Goal: Information Seeking & Learning: Learn about a topic

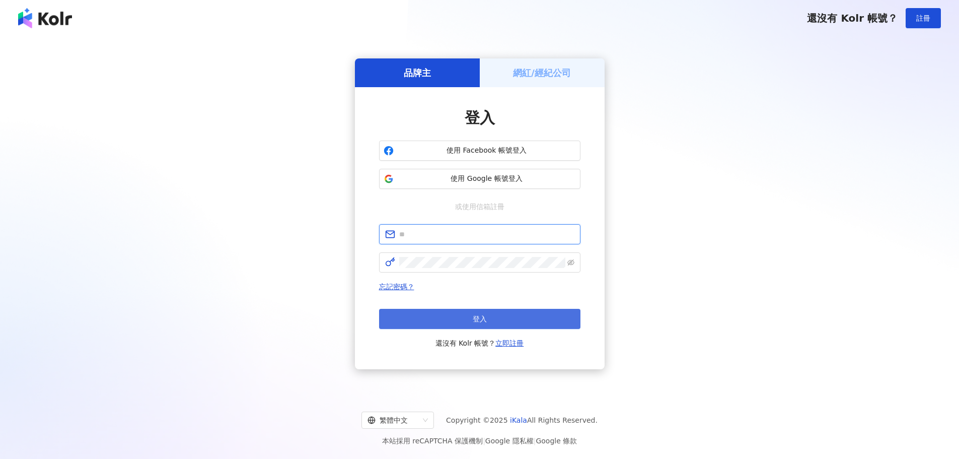
type input "**********"
click at [463, 313] on button "登入" at bounding box center [479, 319] width 201 height 20
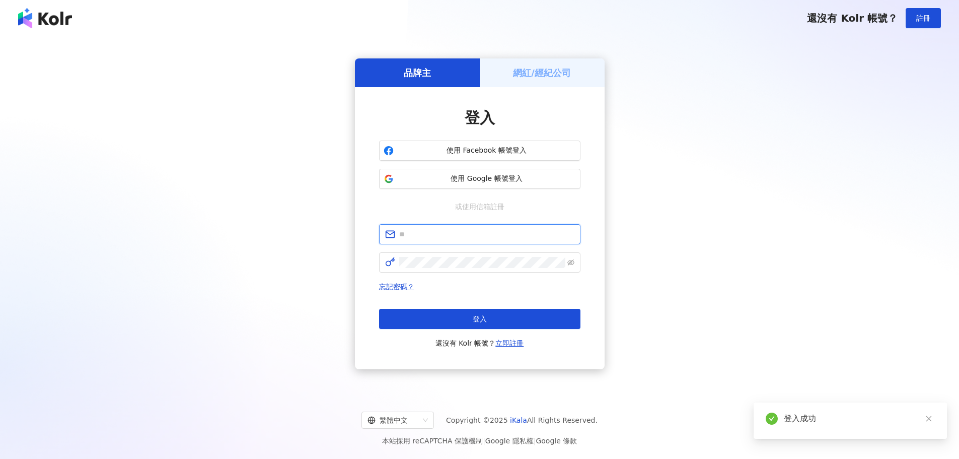
type input "**********"
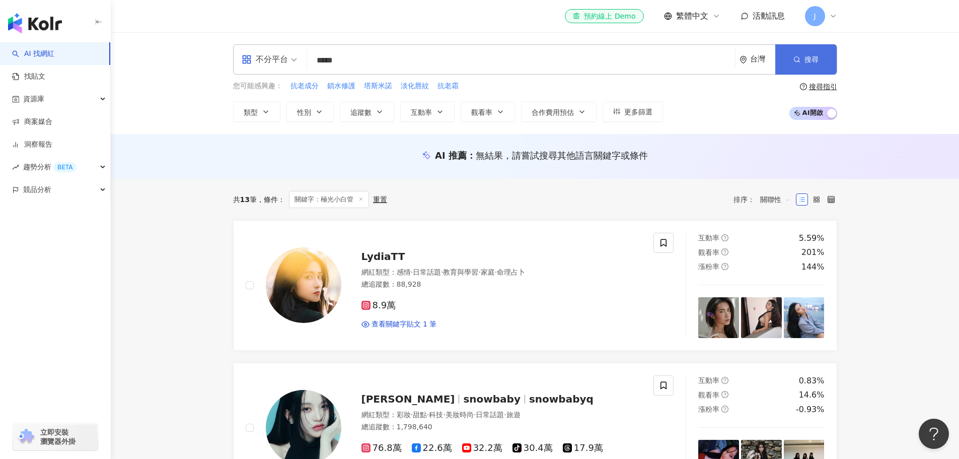
click at [788, 62] on button "搜尋" at bounding box center [805, 59] width 61 height 30
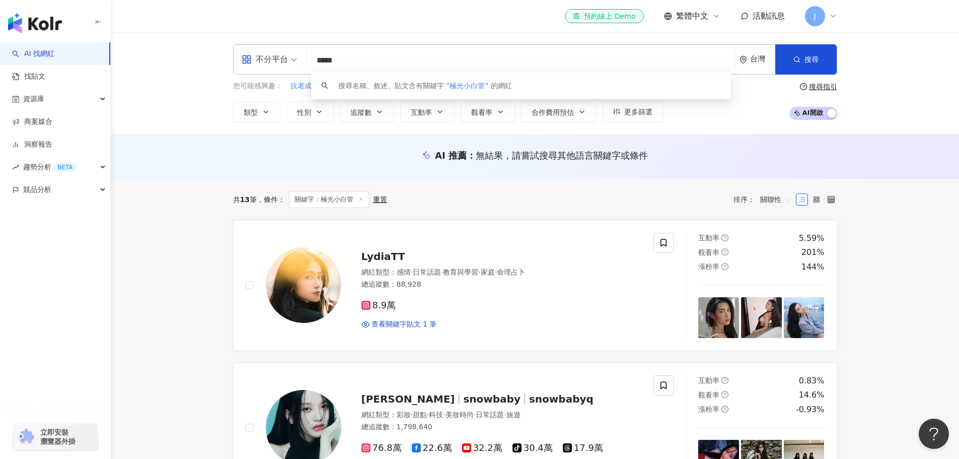
drag, startPoint x: 382, startPoint y: 61, endPoint x: 315, endPoint y: 59, distance: 67.0
click at [315, 59] on input "*****" at bounding box center [521, 60] width 420 height 19
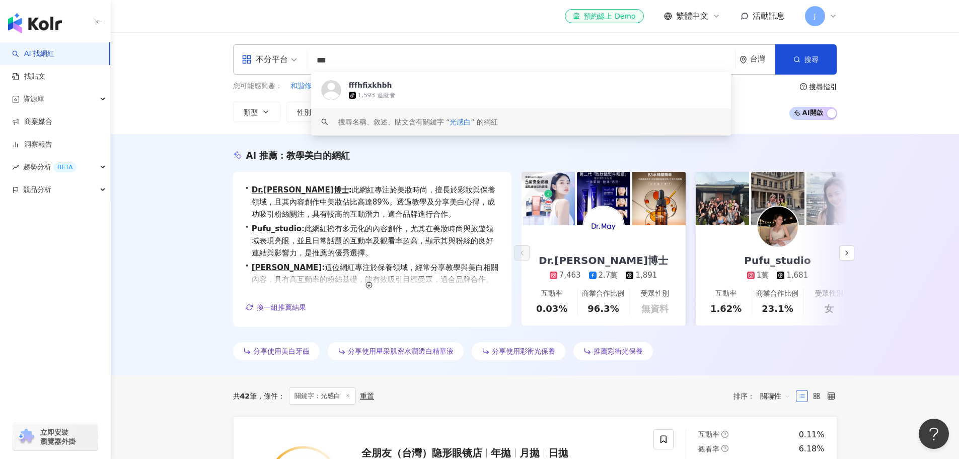
click at [207, 246] on div "AI 推薦 ： 教學美白的網紅 • Dr.May美博士 : 此網紅專注於美妝時尚，擅長於彩妝與保養領域，且其內容創作中美妝佔比高達89%。透過教學及分享美白心…" at bounding box center [535, 254] width 848 height 241
drag, startPoint x: 386, startPoint y: 62, endPoint x: 243, endPoint y: 77, distance: 143.8
click at [243, 77] on div "不分平台 *** 台灣 搜尋 https://www.tiktok.com/@fffhfixkhbh keyword fffhfixkhbh tiktok-i…" at bounding box center [535, 83] width 644 height 78
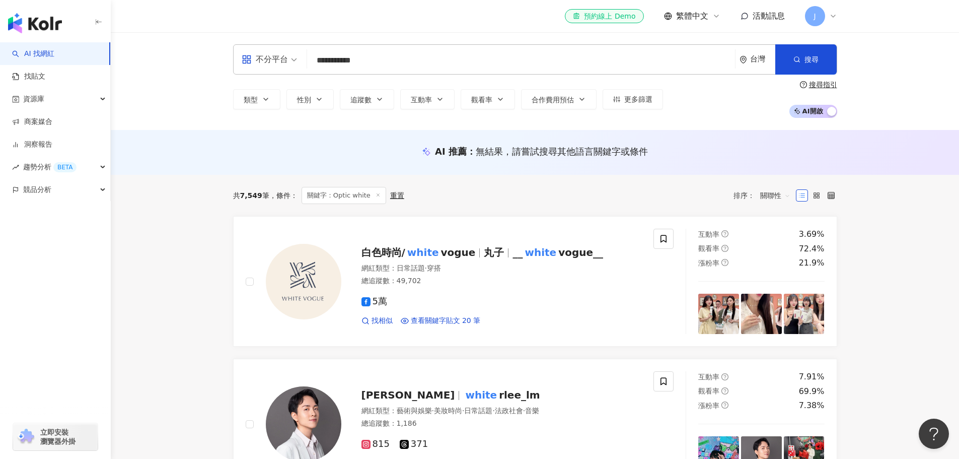
click at [317, 60] on input "**********" at bounding box center [521, 60] width 420 height 19
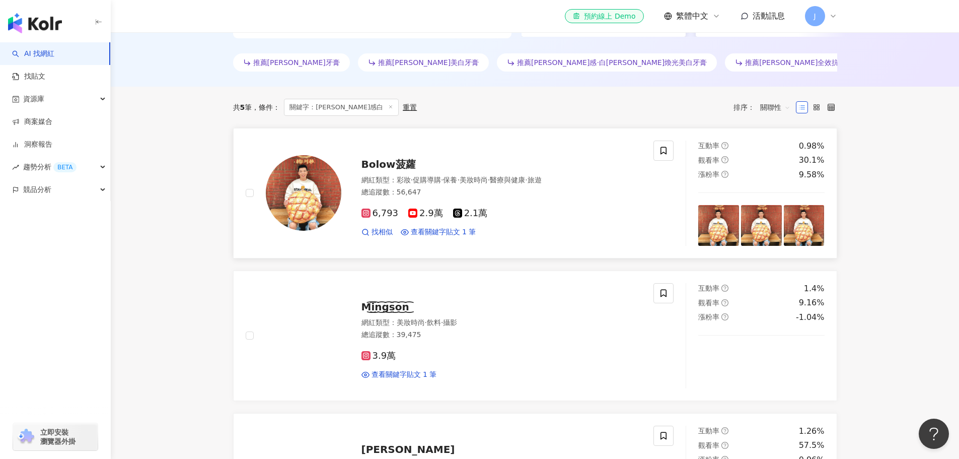
scroll to position [302, 0]
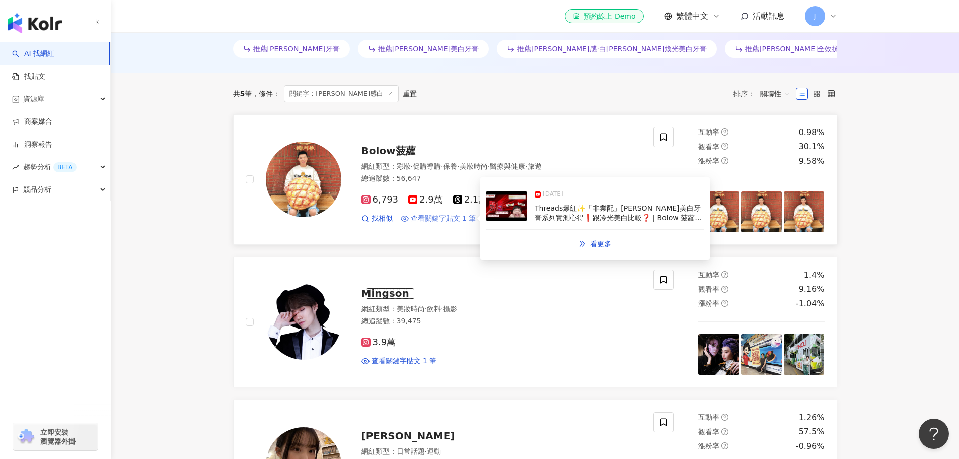
click at [445, 221] on span "查看關鍵字貼文 1 筆" at bounding box center [443, 218] width 65 height 10
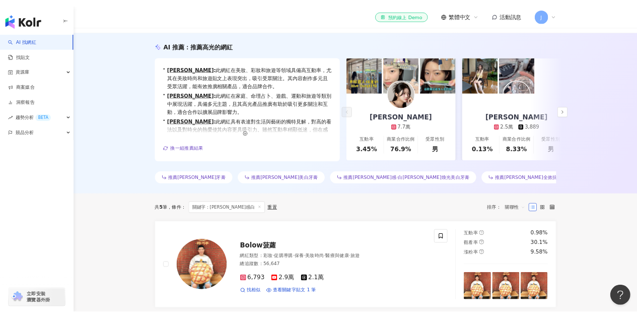
scroll to position [0, 0]
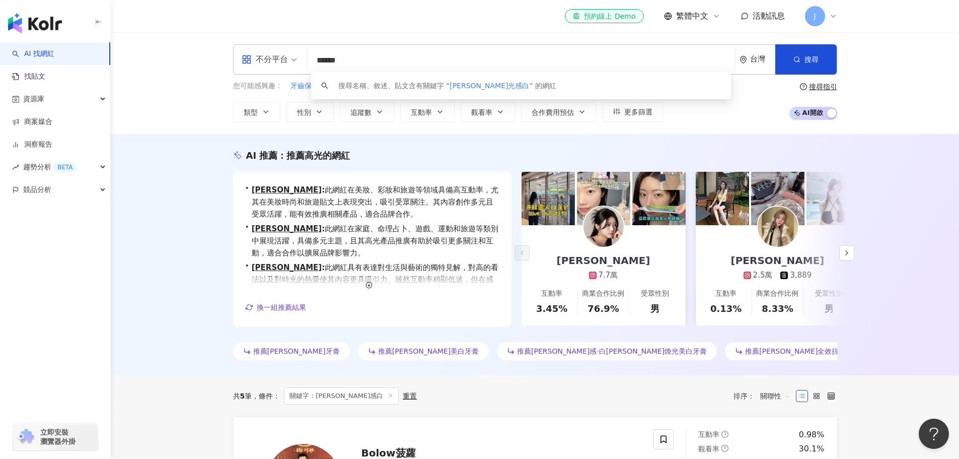
drag, startPoint x: 397, startPoint y: 61, endPoint x: 311, endPoint y: 58, distance: 86.1
click at [311, 58] on input "******" at bounding box center [521, 60] width 420 height 19
click at [343, 60] on input "******" at bounding box center [521, 60] width 420 height 19
drag, startPoint x: 342, startPoint y: 59, endPoint x: 313, endPoint y: 58, distance: 29.2
click at [313, 58] on input "******" at bounding box center [521, 60] width 420 height 19
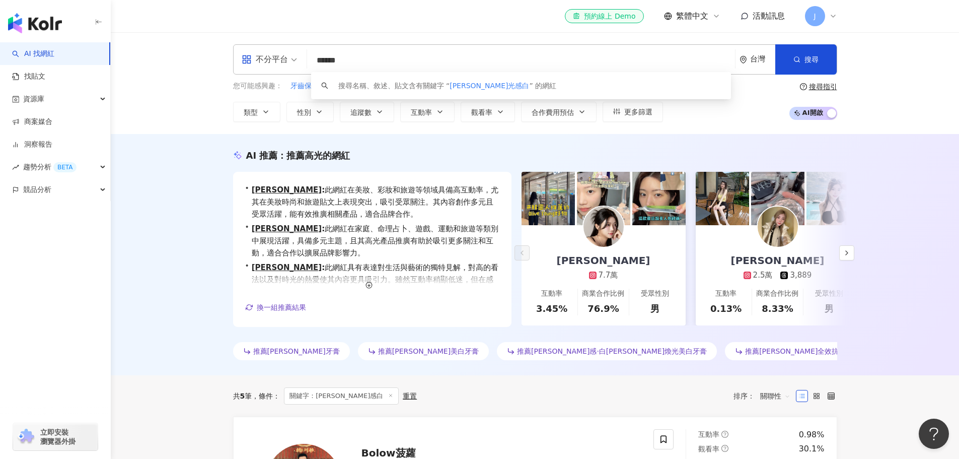
click at [344, 60] on input "******" at bounding box center [521, 60] width 420 height 19
click at [339, 58] on input "******" at bounding box center [521, 60] width 420 height 19
drag, startPoint x: 376, startPoint y: 56, endPoint x: 319, endPoint y: 62, distance: 56.8
click at [320, 62] on input "******" at bounding box center [521, 60] width 420 height 19
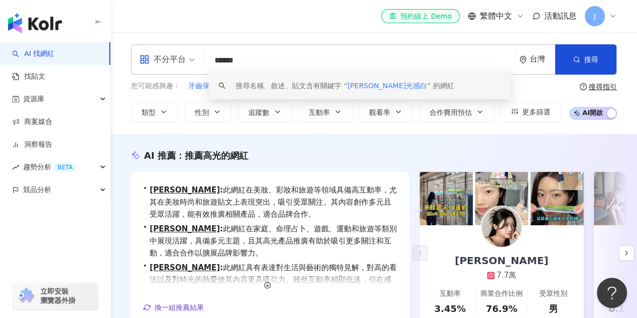
click at [281, 59] on input "******" at bounding box center [360, 60] width 302 height 19
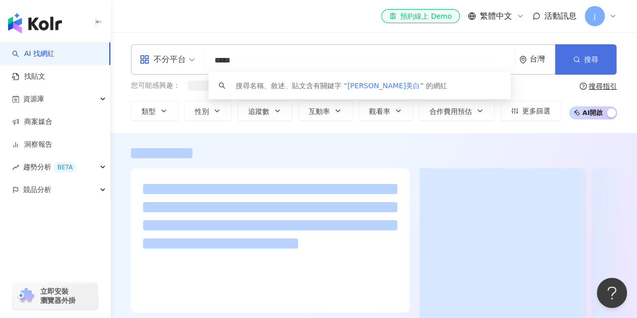
type input "*****"
click at [592, 67] on button "搜尋" at bounding box center [585, 59] width 61 height 30
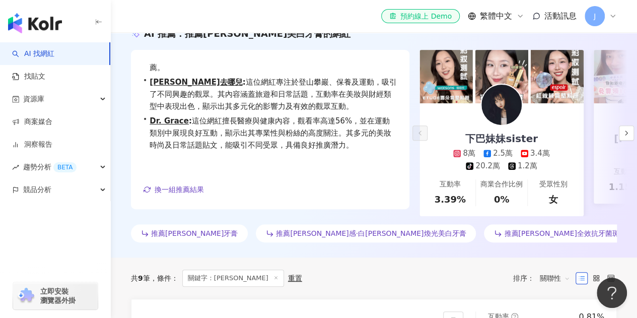
scroll to position [101, 0]
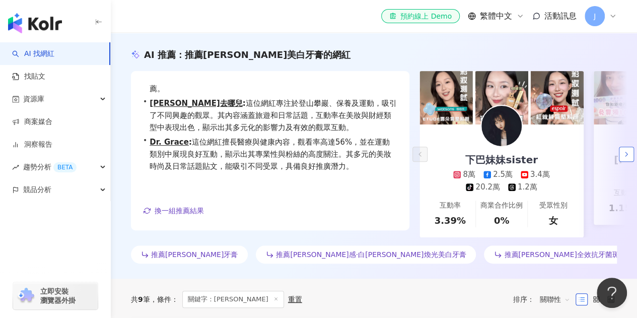
click at [629, 156] on icon "button" at bounding box center [626, 154] width 8 height 8
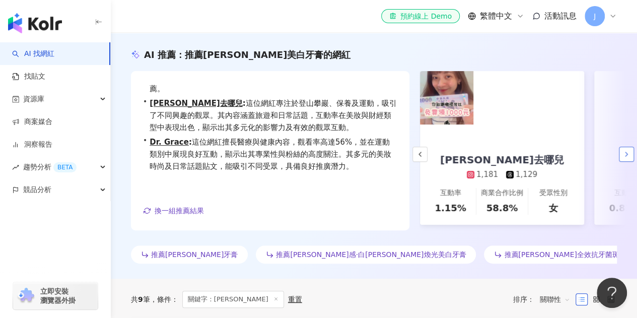
scroll to position [0, 174]
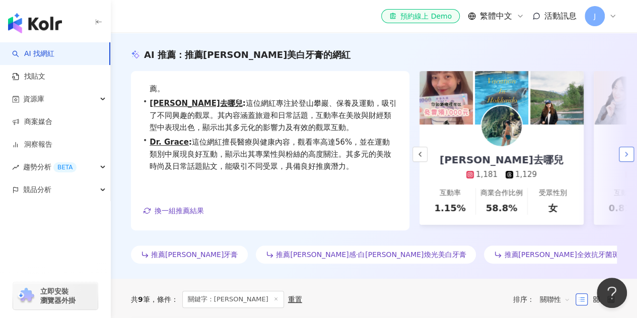
click at [629, 156] on icon "button" at bounding box center [626, 154] width 8 height 8
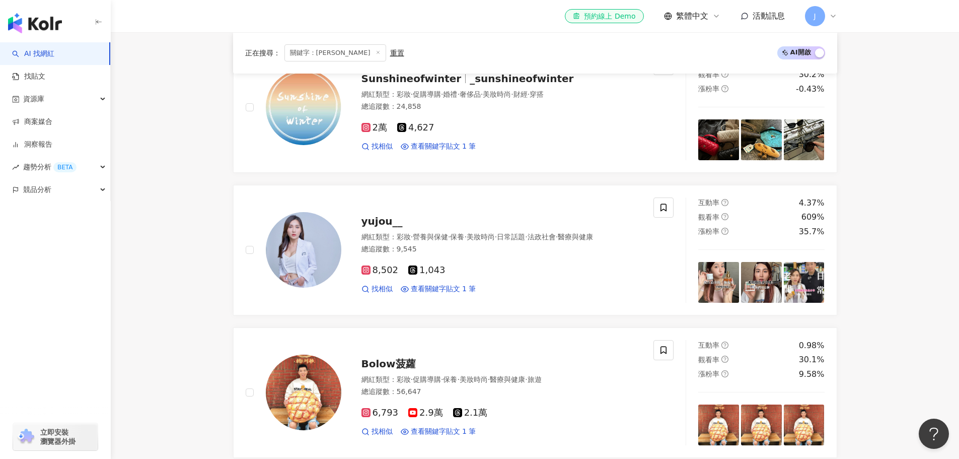
scroll to position [0, 217]
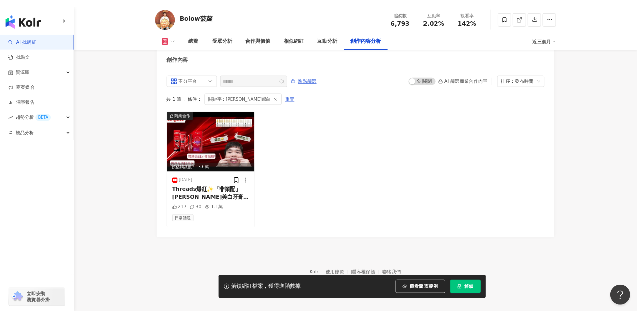
scroll to position [3047, 0]
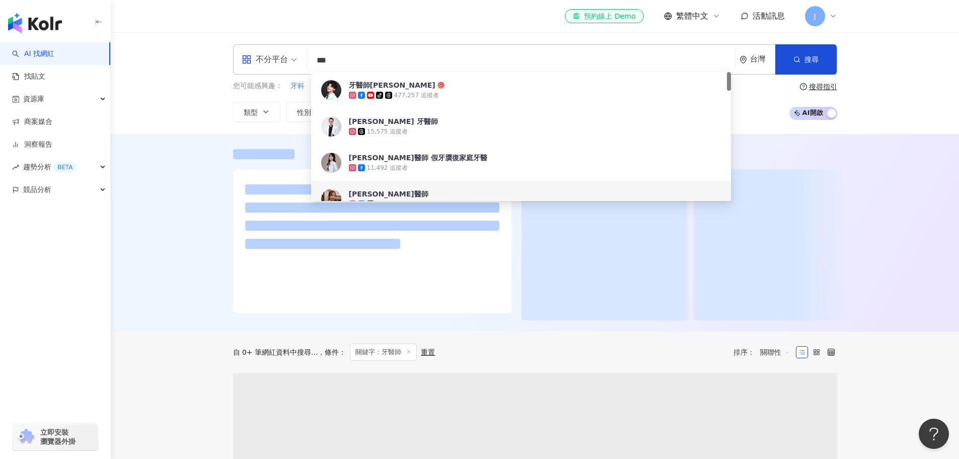
click at [204, 174] on div at bounding box center [535, 232] width 848 height 197
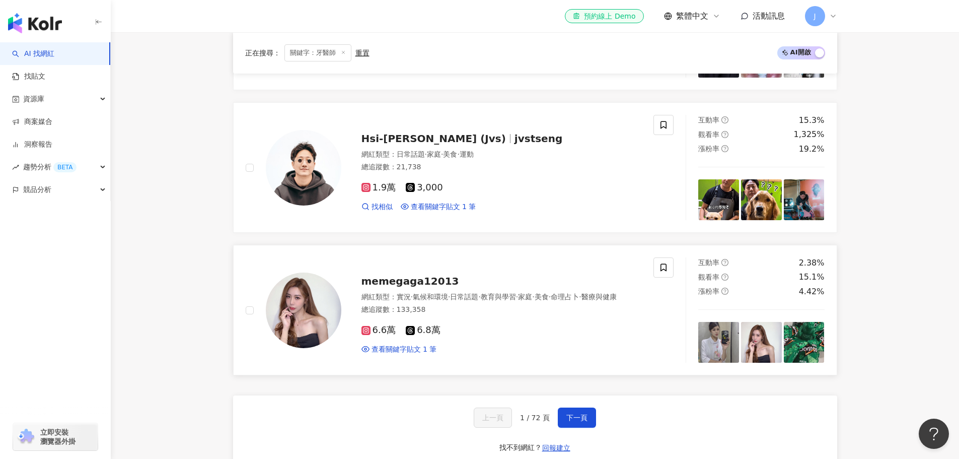
scroll to position [1561, 0]
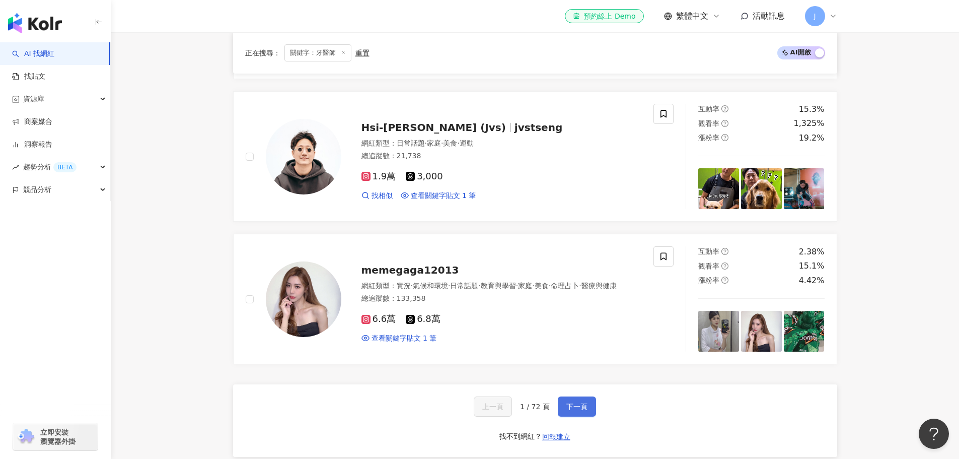
click at [570, 396] on button "下一頁" at bounding box center [577, 406] width 38 height 20
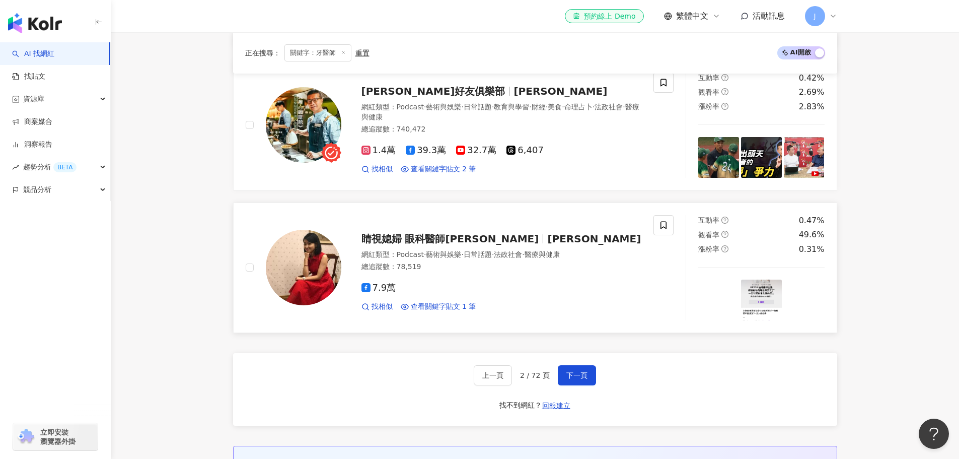
scroll to position [1659, 0]
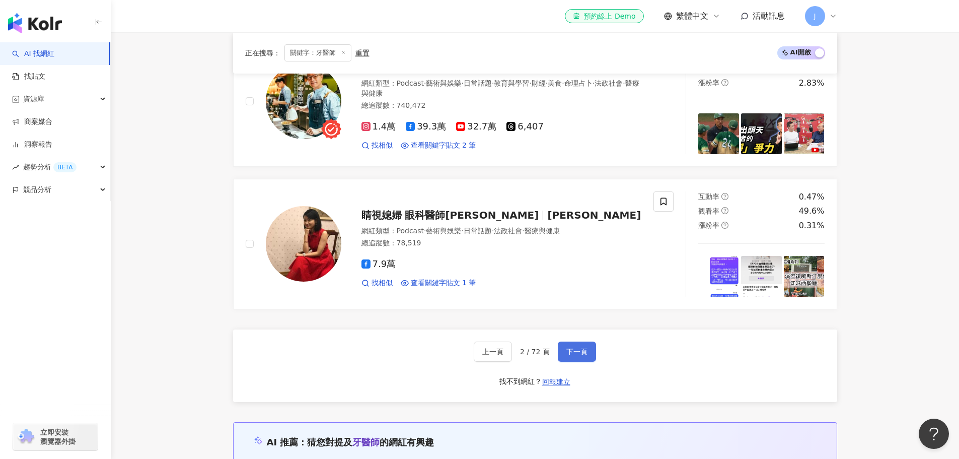
click at [578, 353] on span "下一頁" at bounding box center [576, 351] width 21 height 8
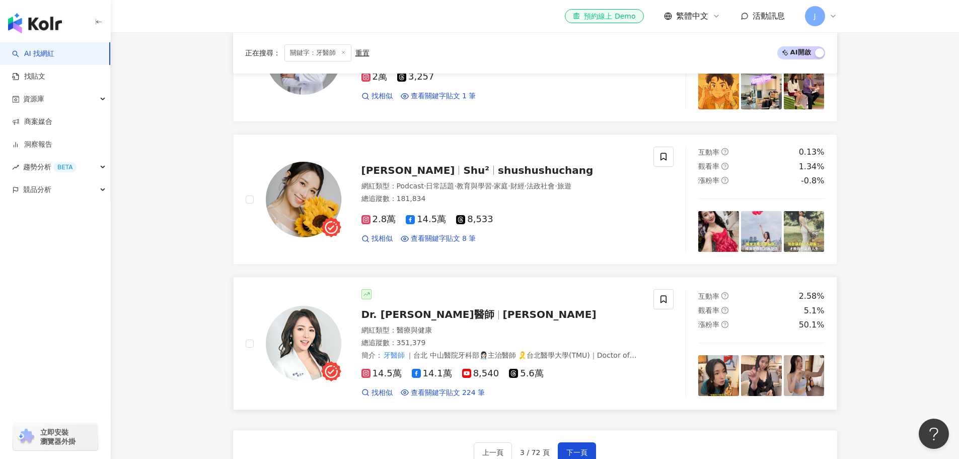
scroll to position [1614, 0]
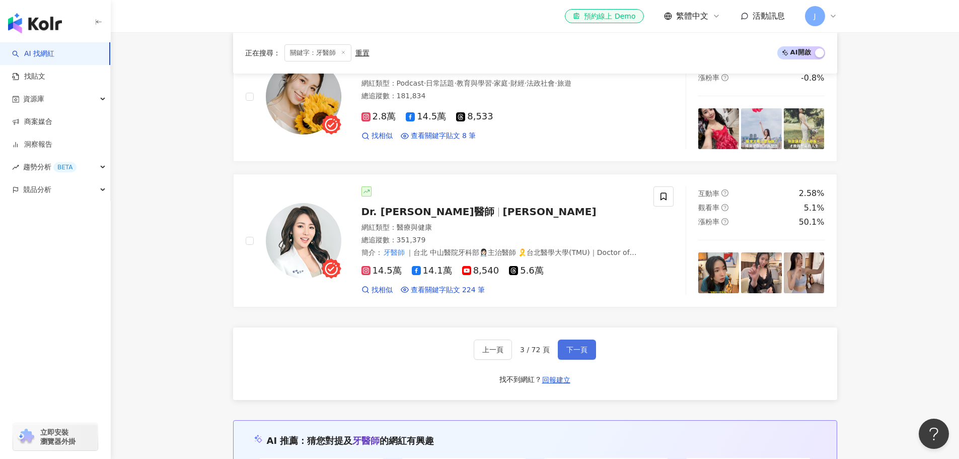
click at [581, 353] on span "下一頁" at bounding box center [576, 349] width 21 height 8
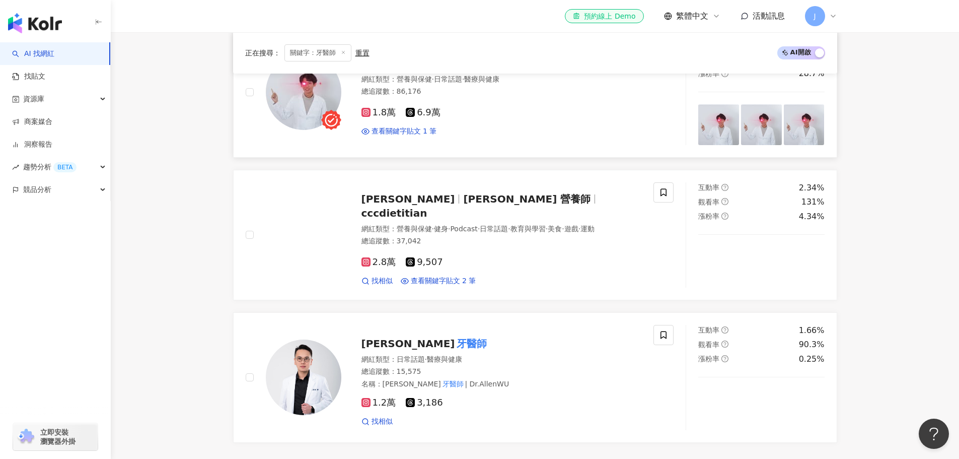
scroll to position [1561, 0]
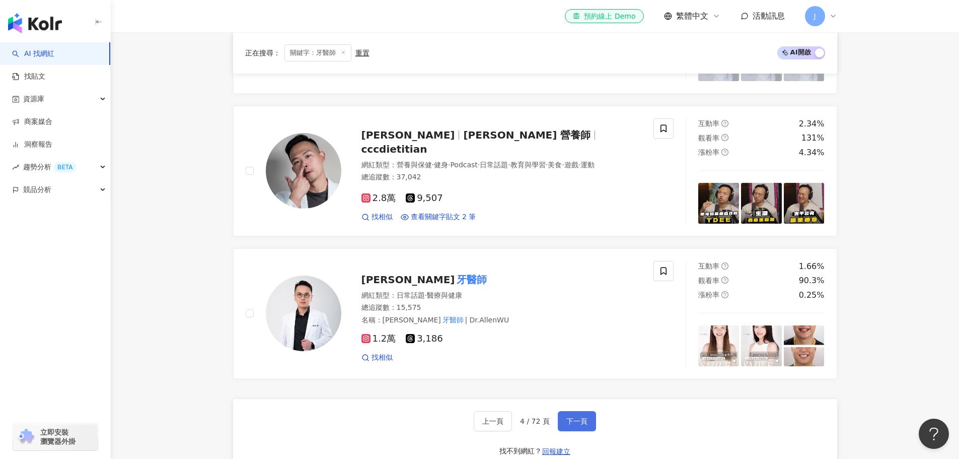
click at [576, 422] on span "下一頁" at bounding box center [576, 421] width 21 height 8
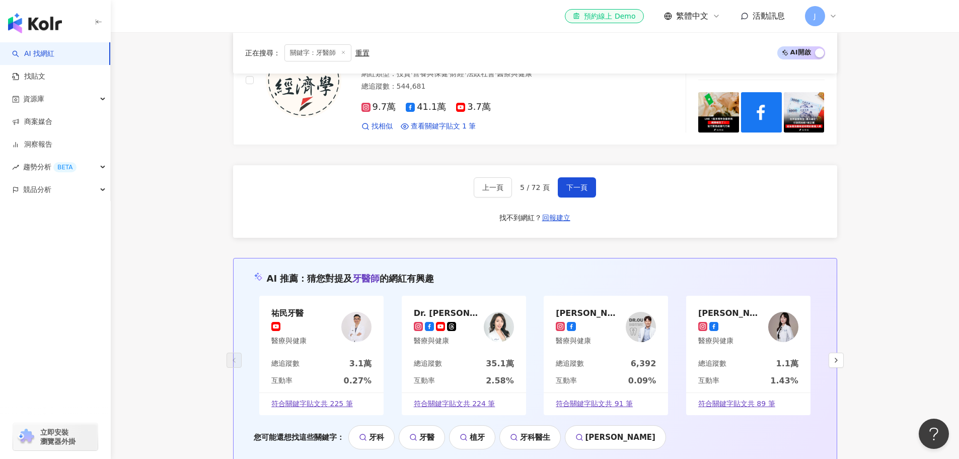
scroll to position [1710, 0]
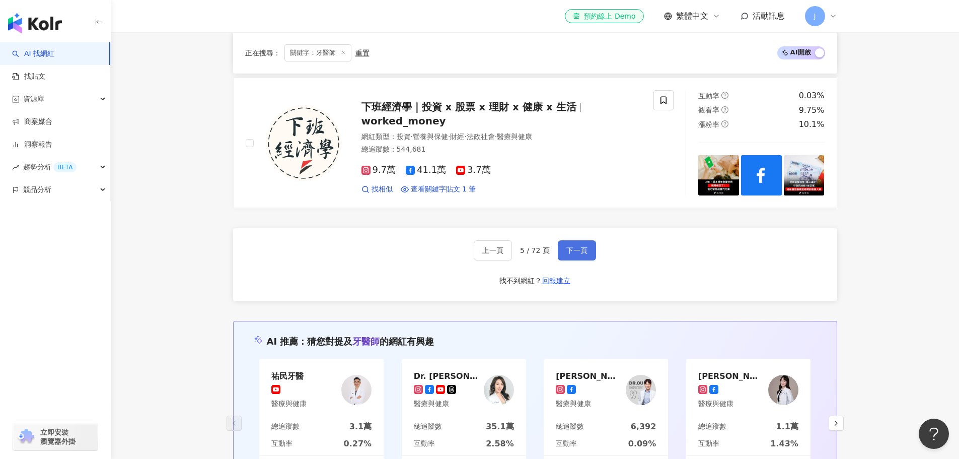
click at [583, 248] on span "下一頁" at bounding box center [576, 250] width 21 height 8
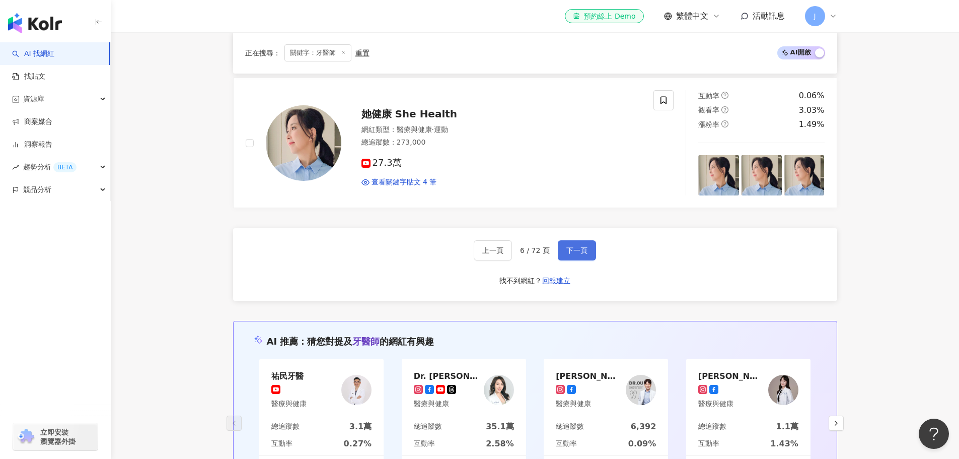
click at [573, 247] on span "下一頁" at bounding box center [576, 250] width 21 height 8
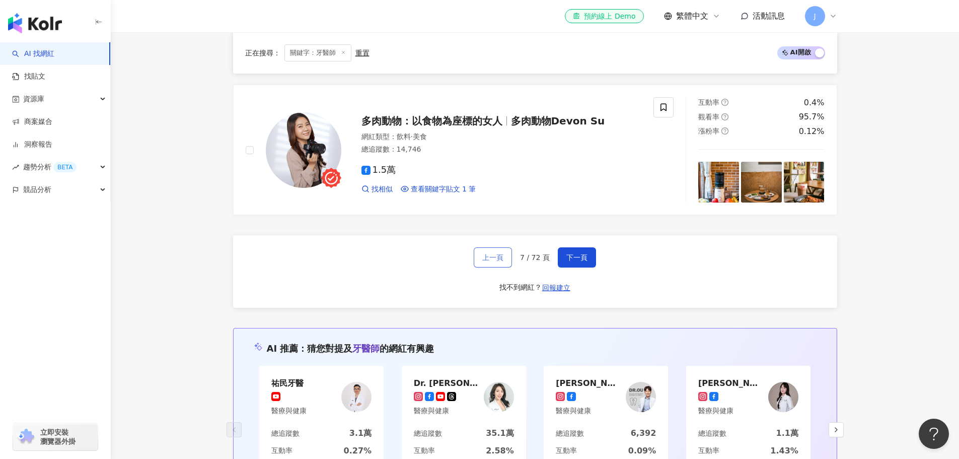
click at [503, 253] on span "上一頁" at bounding box center [492, 257] width 21 height 8
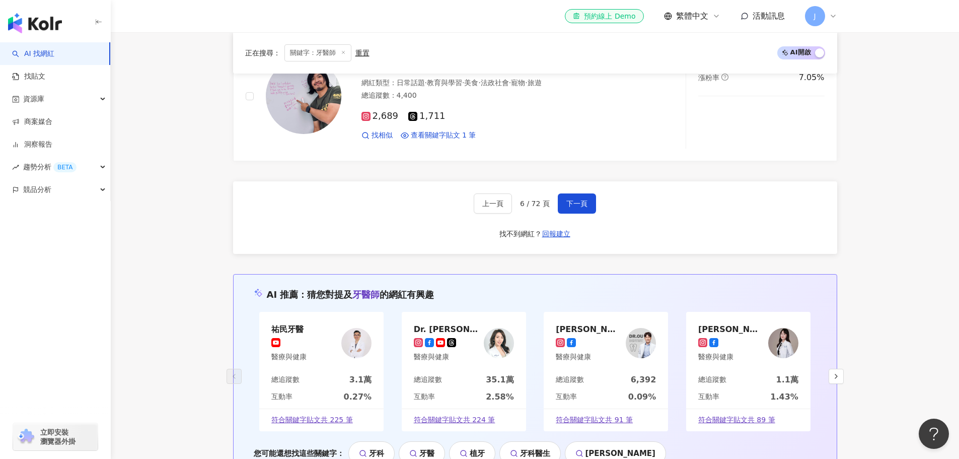
scroll to position [1760, 0]
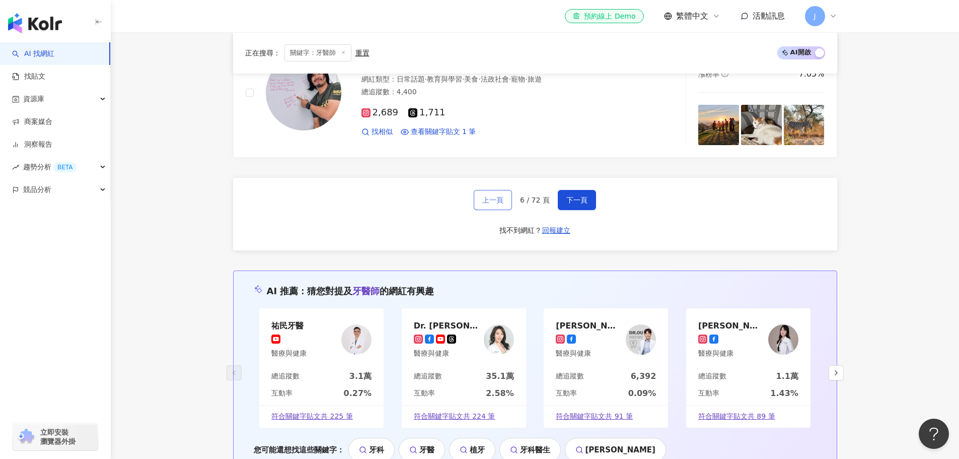
click at [493, 199] on span "上一頁" at bounding box center [492, 200] width 21 height 8
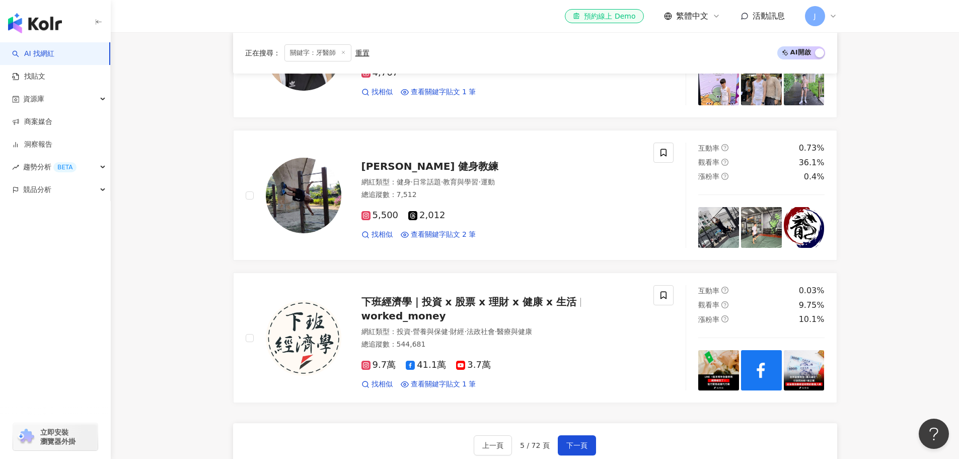
scroll to position [1661, 0]
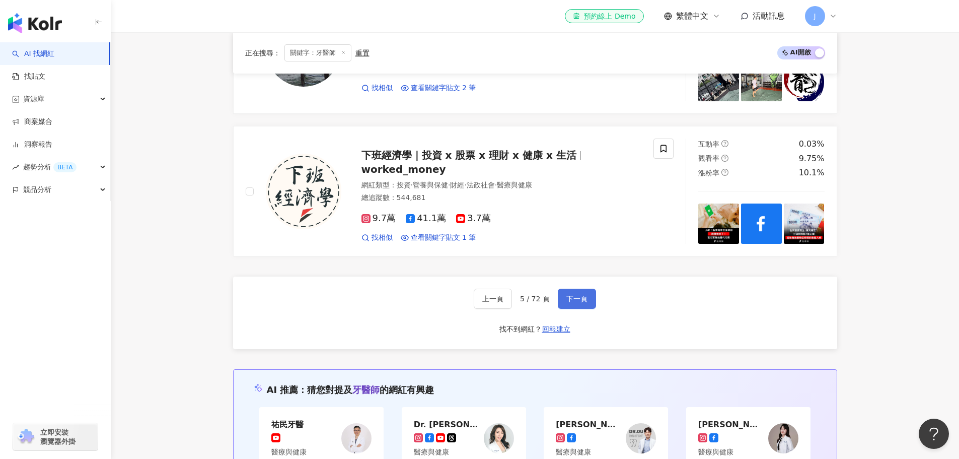
click at [588, 295] on button "下一頁" at bounding box center [577, 298] width 38 height 20
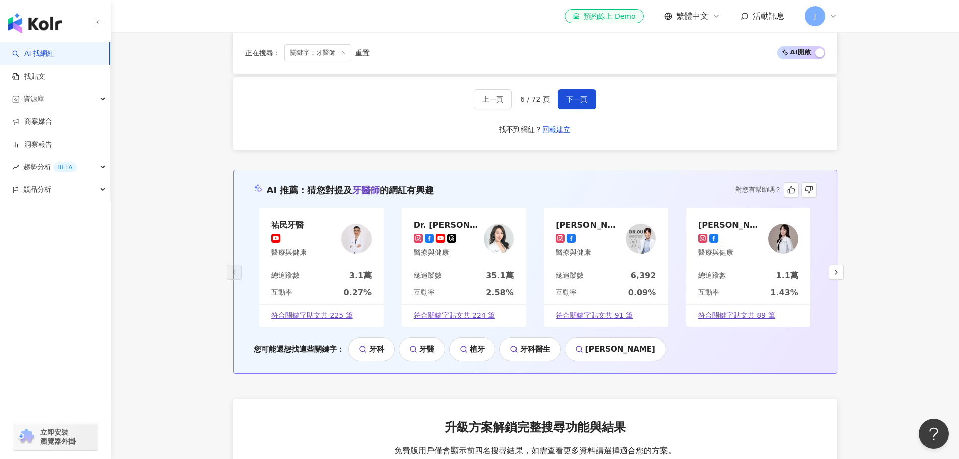
scroll to position [1760, 0]
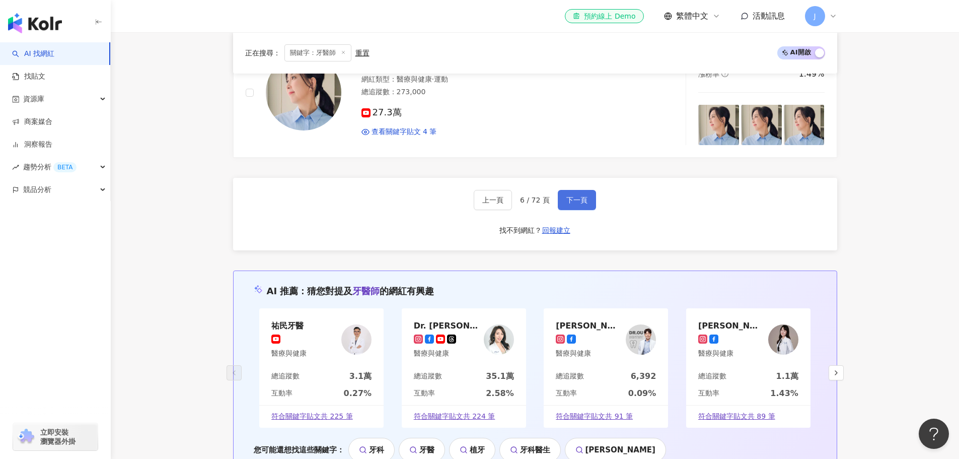
click at [581, 190] on button "下一頁" at bounding box center [577, 200] width 38 height 20
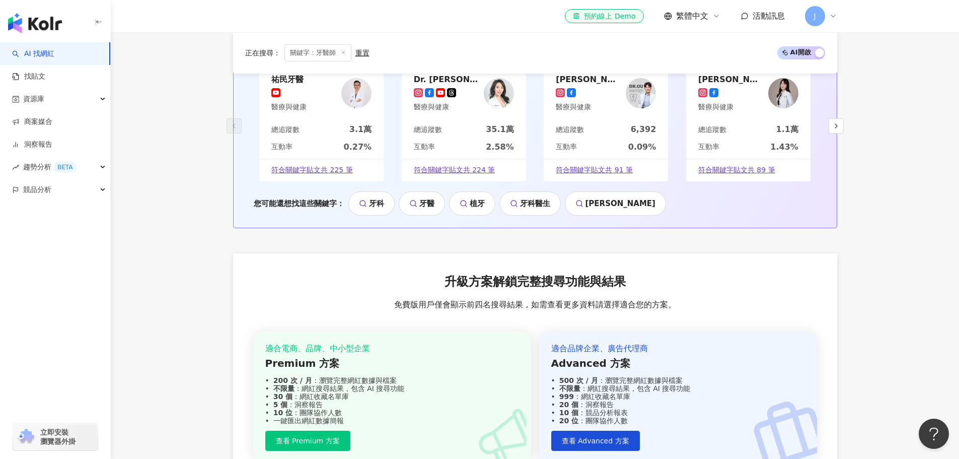
scroll to position [1861, 0]
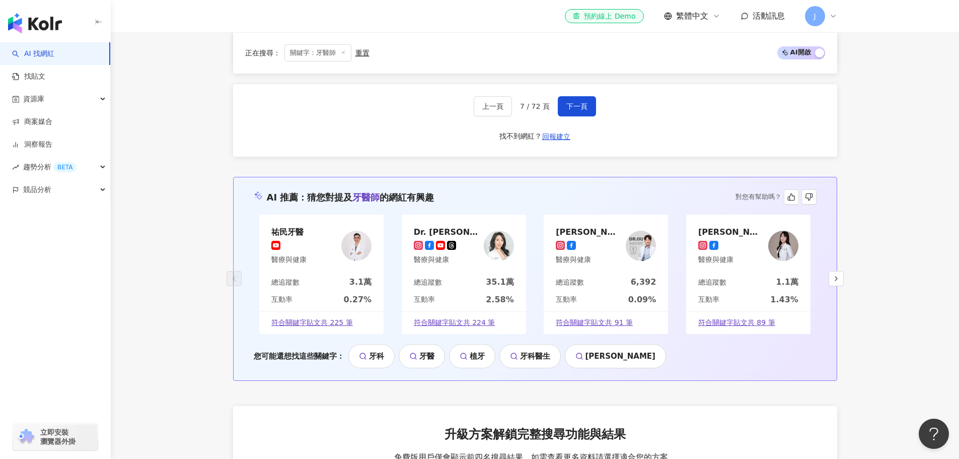
click at [581, 242] on div at bounding box center [588, 246] width 65 height 10
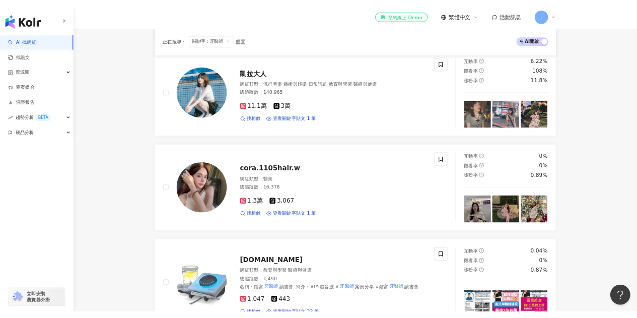
scroll to position [0, 0]
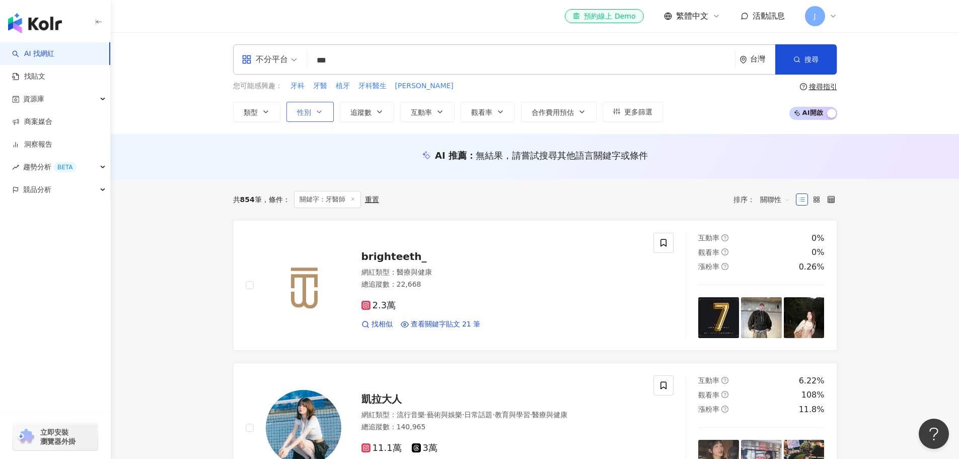
click at [308, 113] on span "性別" at bounding box center [304, 112] width 14 height 8
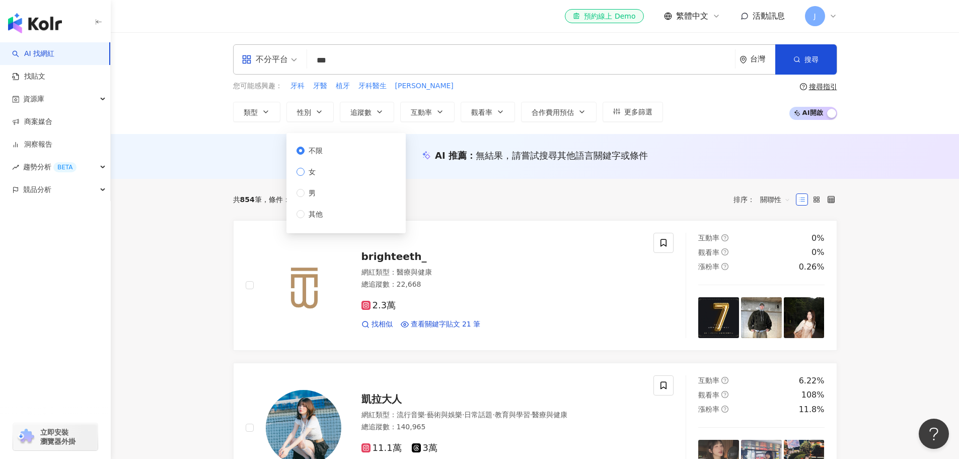
click at [318, 171] on span "女" at bounding box center [312, 171] width 15 height 11
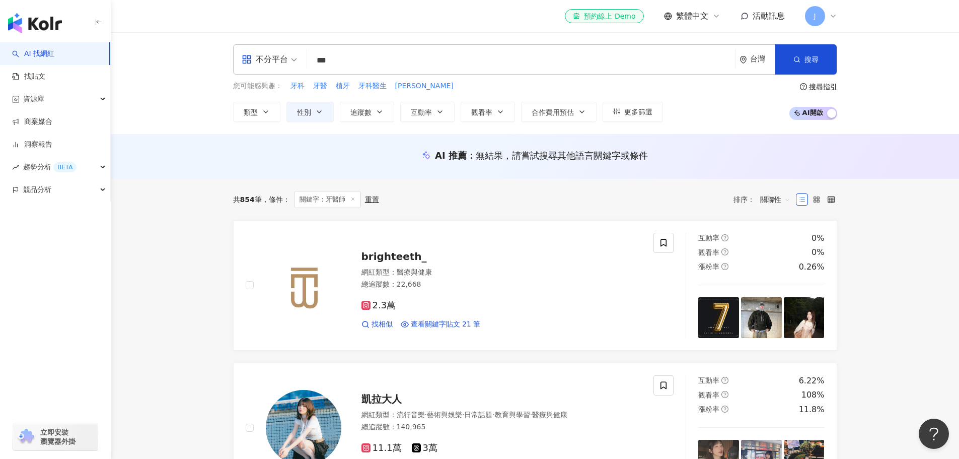
click at [442, 191] on div "共 854 筆 條件 ： 關鍵字：牙醫師 重置 排序： 關聯性" at bounding box center [535, 199] width 604 height 17
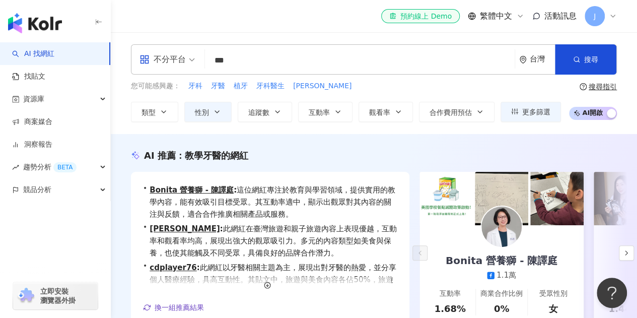
click at [273, 55] on input "***" at bounding box center [360, 60] width 302 height 19
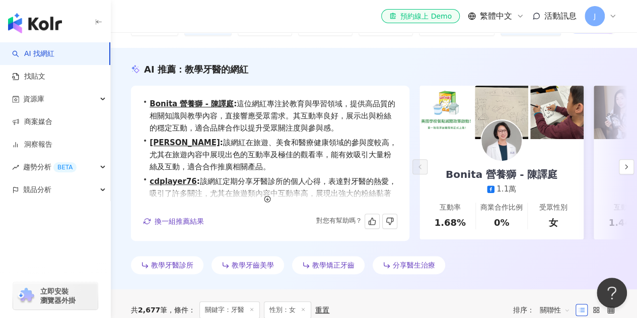
scroll to position [101, 0]
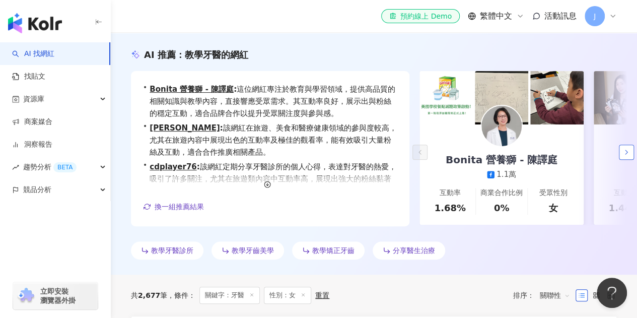
click at [623, 151] on icon "button" at bounding box center [626, 152] width 8 height 8
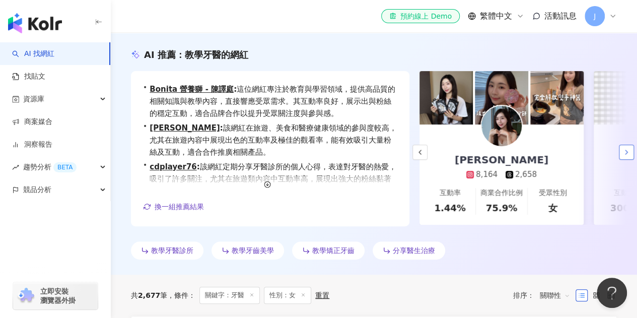
click at [623, 151] on icon "button" at bounding box center [626, 152] width 8 height 8
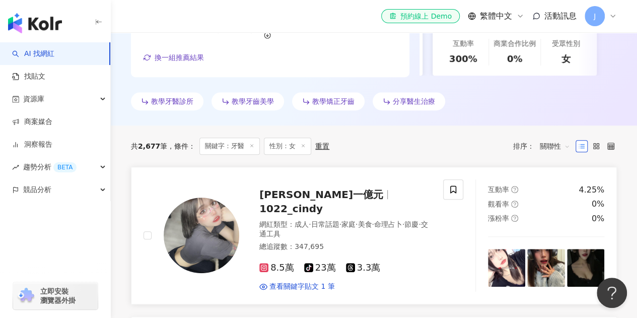
scroll to position [252, 0]
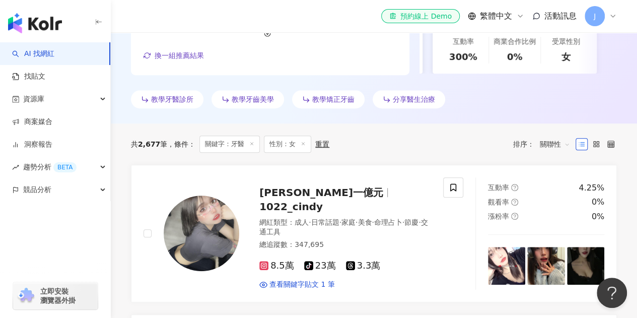
click at [400, 153] on div "共 2,677 筆 條件 ： 關鍵字：牙醫 性別：女 重置 排序： 關聯性" at bounding box center [374, 143] width 486 height 41
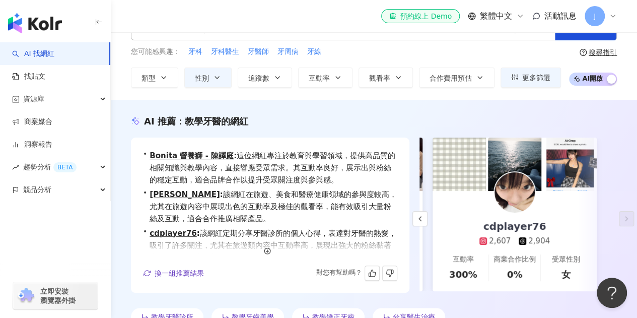
scroll to position [0, 0]
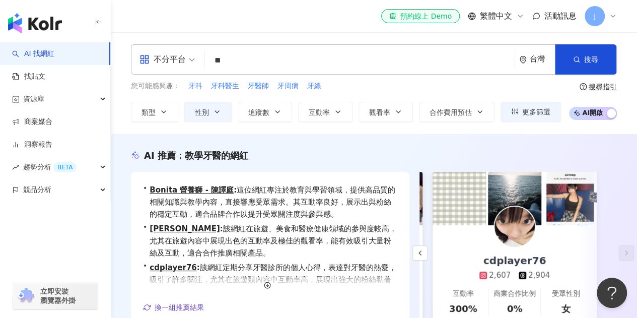
click at [192, 86] on span "牙科" at bounding box center [195, 86] width 14 height 10
click at [595, 68] on button "搜尋" at bounding box center [585, 59] width 61 height 30
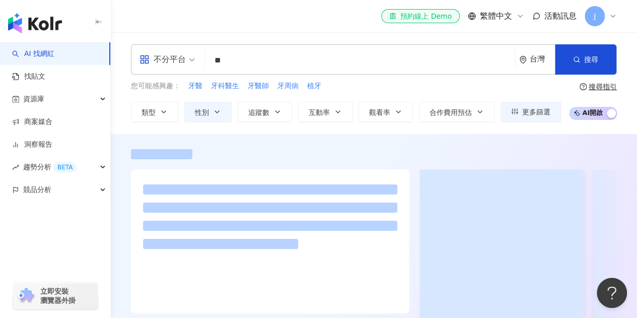
click at [302, 53] on input "**" at bounding box center [360, 60] width 302 height 19
click at [594, 87] on div "搜尋指引" at bounding box center [603, 87] width 28 height 8
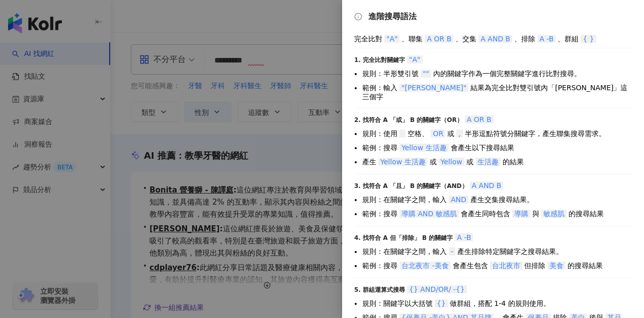
click at [314, 29] on div at bounding box center [322, 159] width 644 height 318
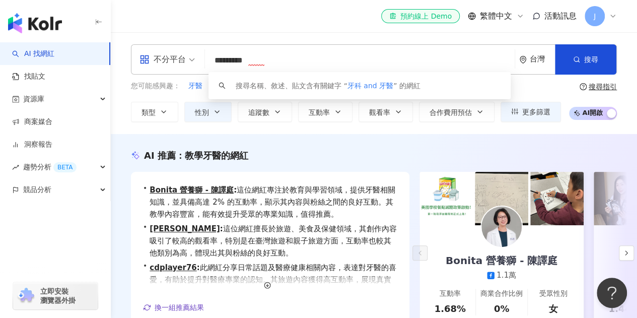
click at [245, 61] on input "*********" at bounding box center [360, 60] width 302 height 19
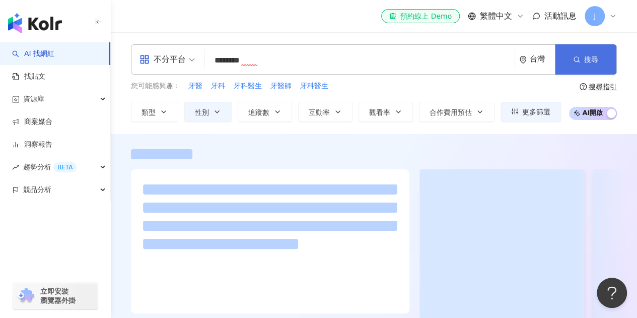
click at [593, 57] on span "搜尋" at bounding box center [591, 59] width 14 height 8
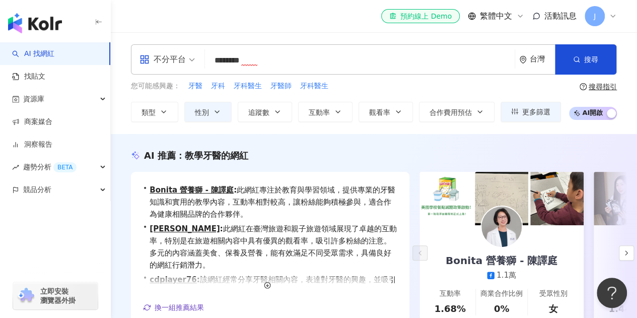
click at [291, 60] on input "********" at bounding box center [360, 60] width 302 height 19
click at [577, 55] on span "button" at bounding box center [576, 59] width 7 height 8
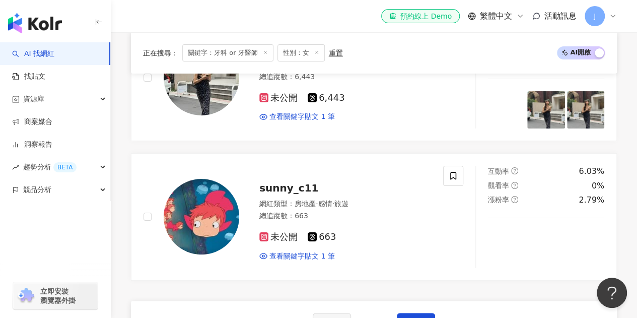
scroll to position [1913, 0]
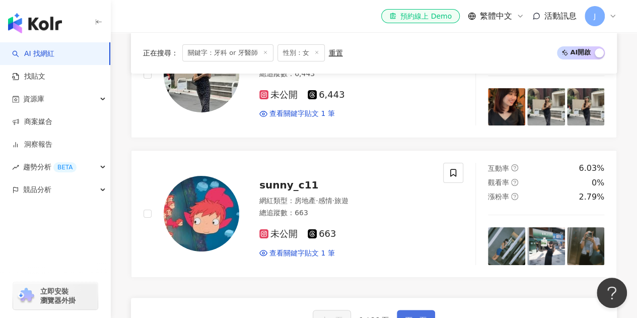
click at [415, 310] on button "下一頁" at bounding box center [416, 320] width 38 height 20
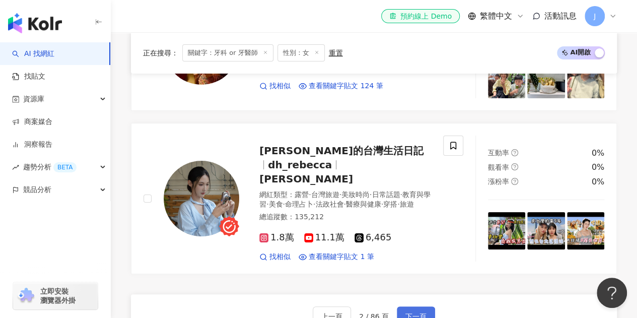
click at [421, 312] on span "下一頁" at bounding box center [415, 316] width 21 height 8
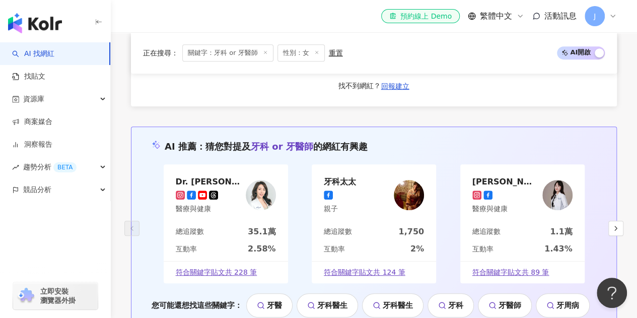
scroll to position [2145, 0]
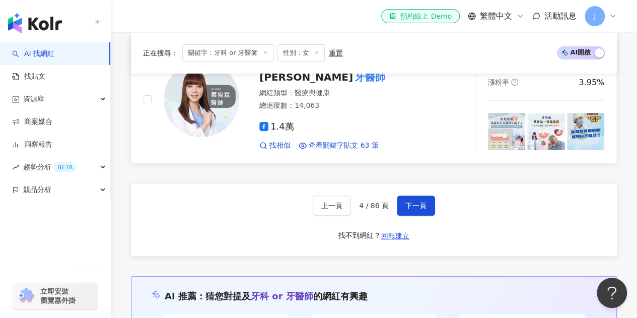
drag, startPoint x: 405, startPoint y: 170, endPoint x: 406, endPoint y: 102, distance: 67.5
click at [405, 201] on span "下一頁" at bounding box center [415, 205] width 21 height 8
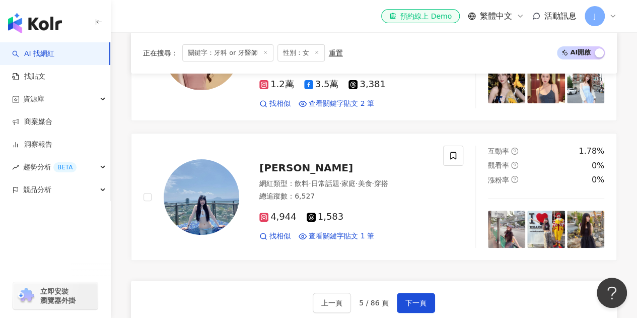
scroll to position [1964, 0]
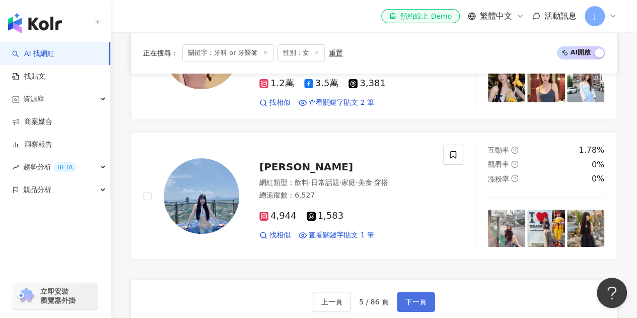
click at [424, 292] on button "下一頁" at bounding box center [416, 302] width 38 height 20
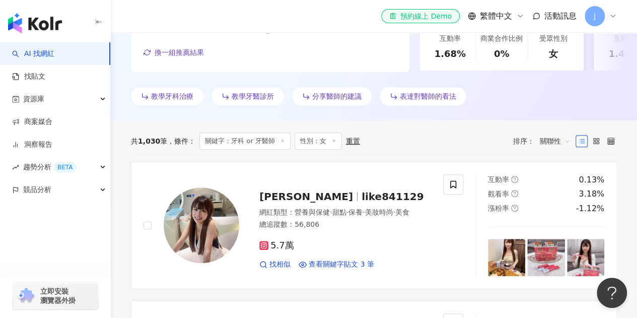
scroll to position [0, 0]
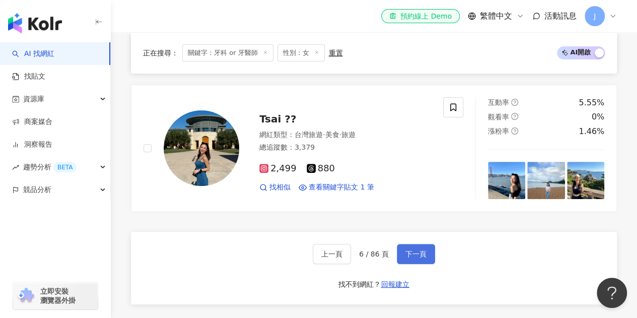
click at [416, 244] on button "下一頁" at bounding box center [416, 254] width 38 height 20
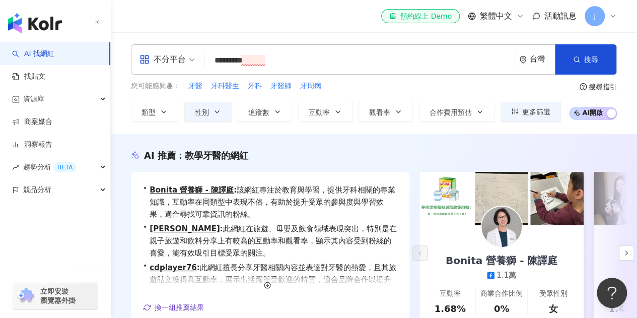
click at [266, 59] on input "*********" at bounding box center [360, 60] width 302 height 19
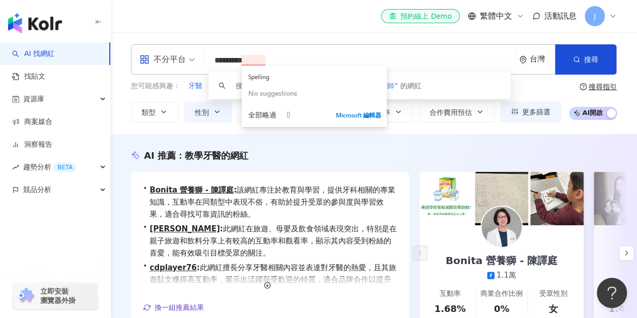
click at [245, 56] on input "*********" at bounding box center [360, 60] width 302 height 19
click at [331, 55] on input "*********" at bounding box center [360, 60] width 302 height 19
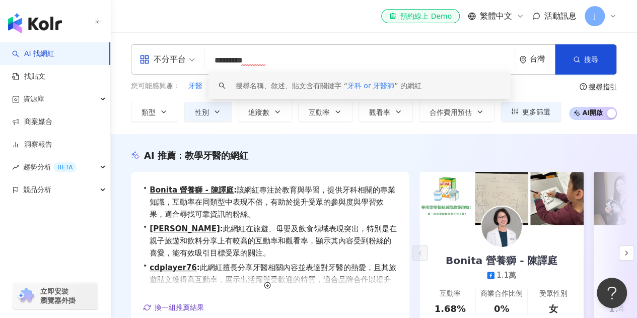
click at [393, 154] on div "AI 推薦 ： 教學牙醫的網紅" at bounding box center [374, 155] width 486 height 13
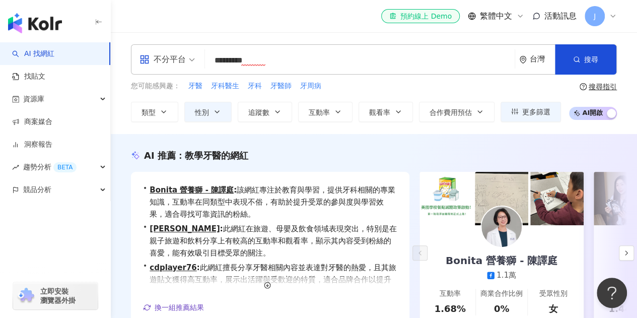
click at [607, 83] on div "搜尋指引" at bounding box center [603, 87] width 28 height 8
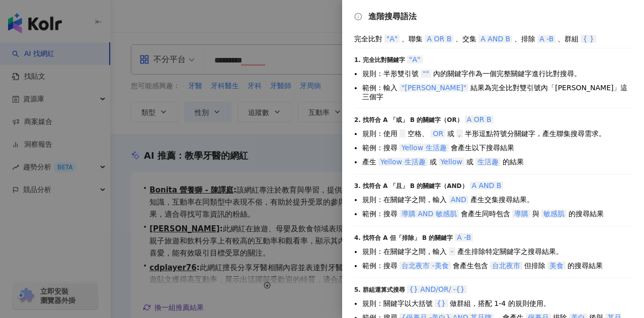
click at [223, 63] on div at bounding box center [322, 159] width 644 height 318
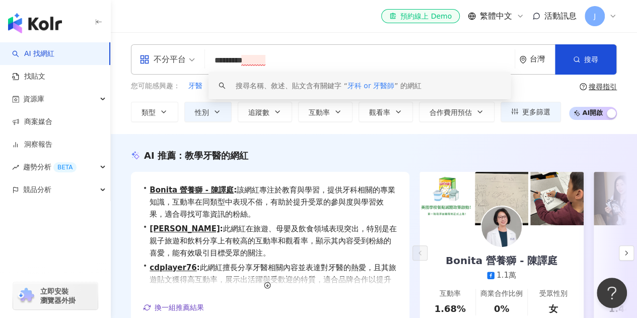
click at [244, 63] on input "*********" at bounding box center [360, 60] width 302 height 19
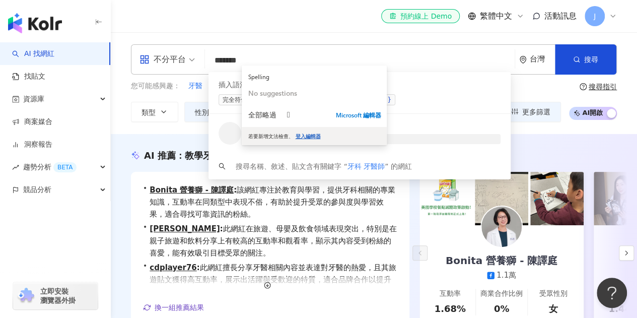
click at [152, 89] on span "您可能感興趣：" at bounding box center [155, 86] width 49 height 10
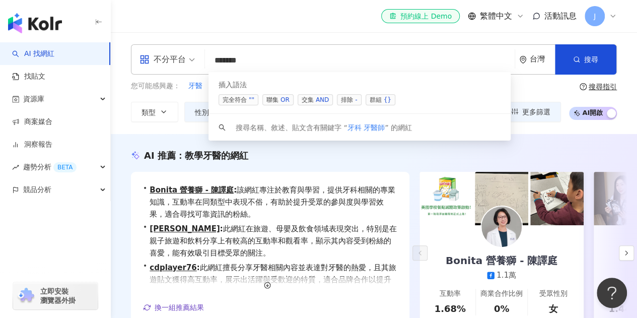
click at [291, 59] on input "******" at bounding box center [360, 60] width 302 height 19
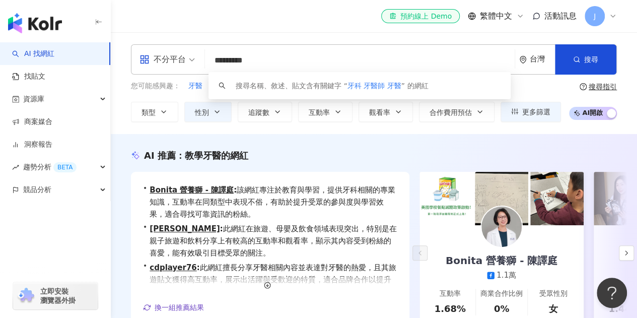
click at [330, 63] on input "*********" at bounding box center [360, 60] width 302 height 19
click at [192, 60] on span "不分平台" at bounding box center [166, 59] width 55 height 16
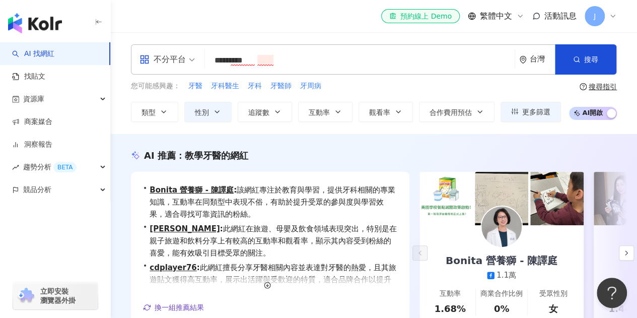
click at [341, 61] on input "*********" at bounding box center [360, 60] width 302 height 19
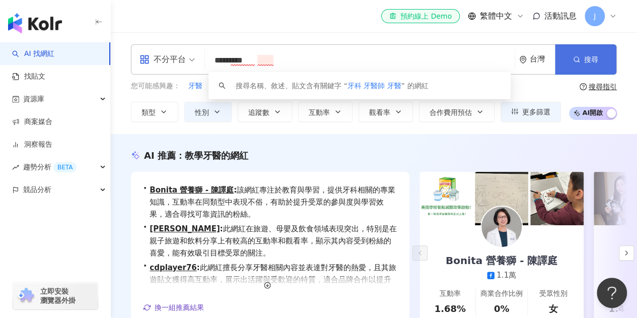
click at [579, 61] on icon "button" at bounding box center [576, 59] width 7 height 7
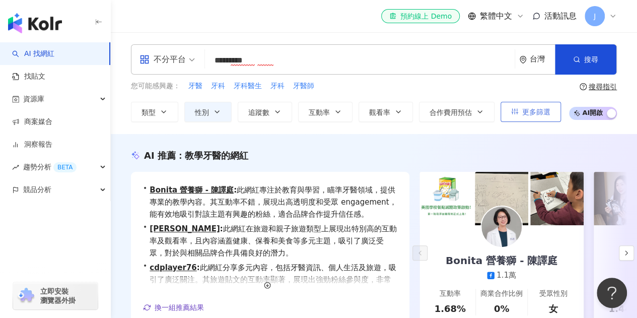
click at [504, 111] on button "更多篩選" at bounding box center [530, 112] width 60 height 20
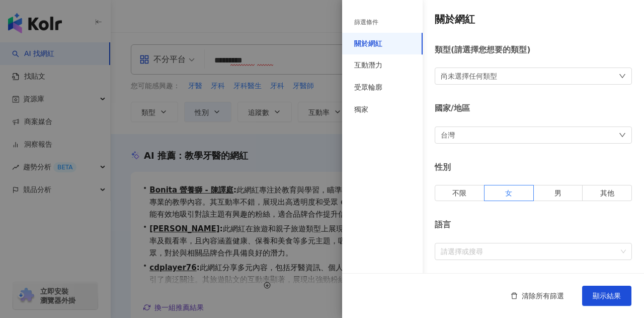
click at [510, 76] on div "尚未選擇任何類型" at bounding box center [533, 75] width 197 height 17
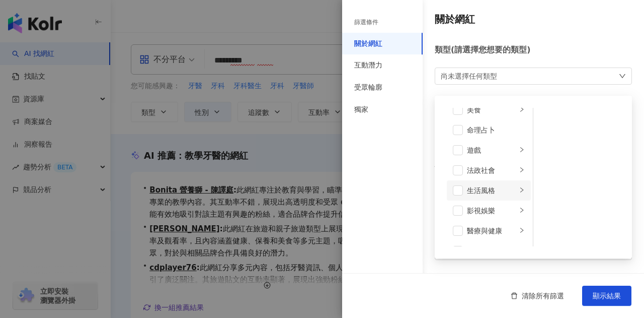
scroll to position [201, 0]
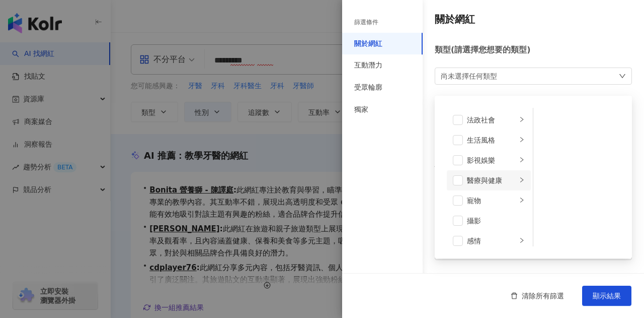
click at [469, 178] on div "醫療與健康" at bounding box center [492, 180] width 50 height 11
click at [455, 181] on span at bounding box center [458, 180] width 10 height 10
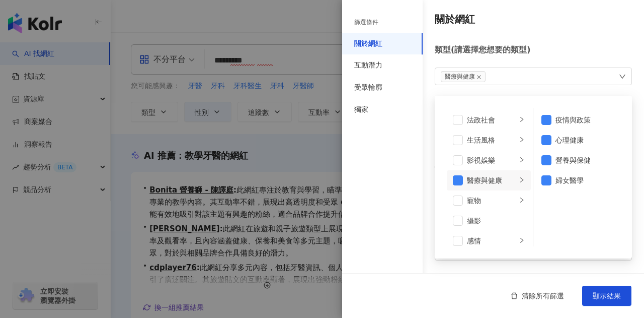
click at [466, 291] on div "清除所有篩選 顯示結果" at bounding box center [493, 295] width 302 height 45
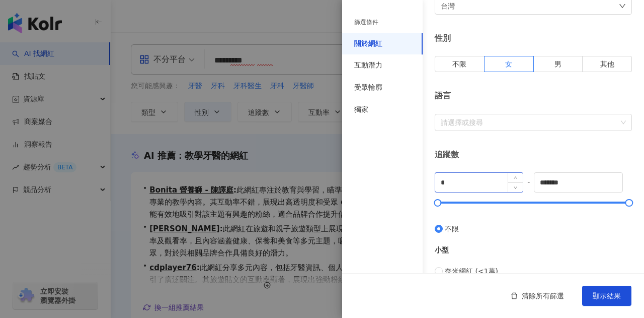
scroll to position [151, 0]
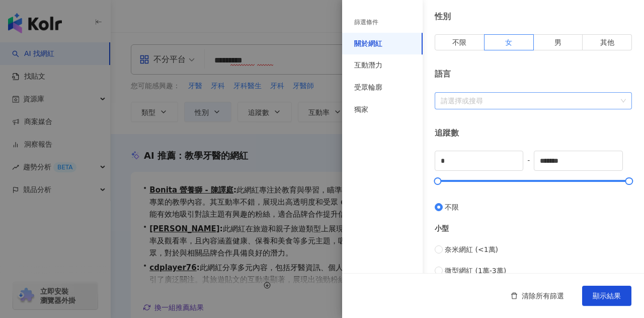
click at [501, 100] on div at bounding box center [528, 101] width 183 height 8
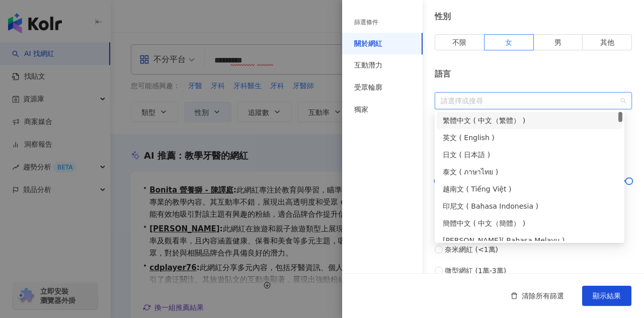
click at [494, 119] on div "繁體中文 ( 中文（繁體） )" at bounding box center [530, 120] width 174 height 11
click at [461, 118] on div "繁體中文 ( 中文（繁體） )" at bounding box center [526, 120] width 167 height 11
click at [474, 119] on div "繁體中文 ( 中文（繁體） )" at bounding box center [530, 120] width 174 height 11
click at [404, 115] on div "獨家" at bounding box center [382, 110] width 81 height 22
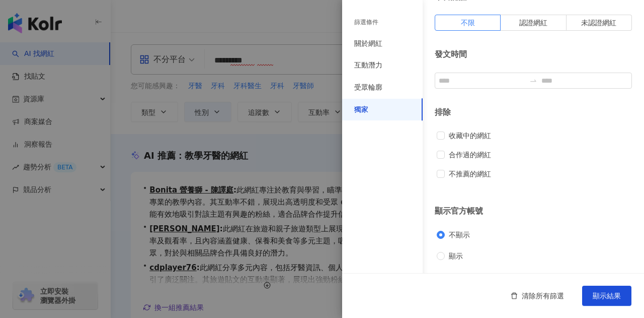
scroll to position [52, 0]
click at [383, 82] on div "受眾輪廓" at bounding box center [382, 88] width 81 height 22
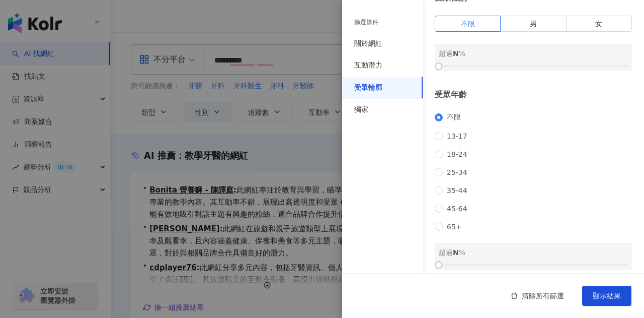
scroll to position [151, 0]
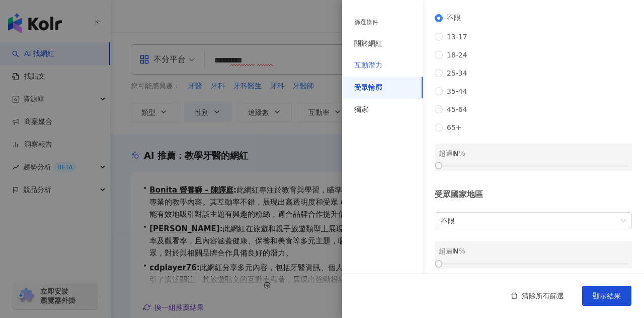
click at [381, 59] on div "互動潛力" at bounding box center [382, 65] width 81 height 22
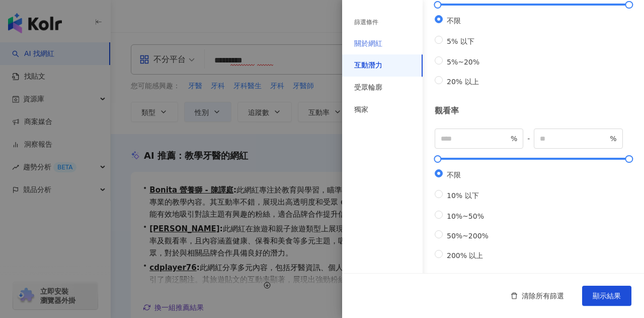
click at [379, 36] on div "關於網紅" at bounding box center [382, 44] width 81 height 22
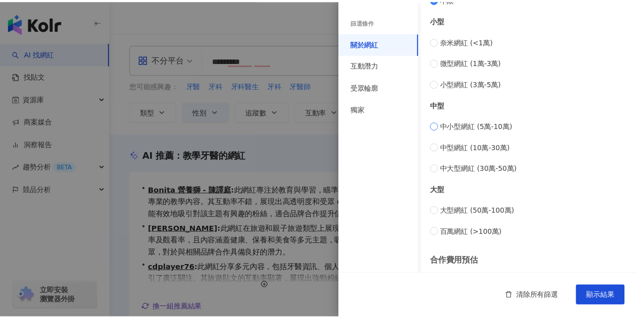
scroll to position [441, 0]
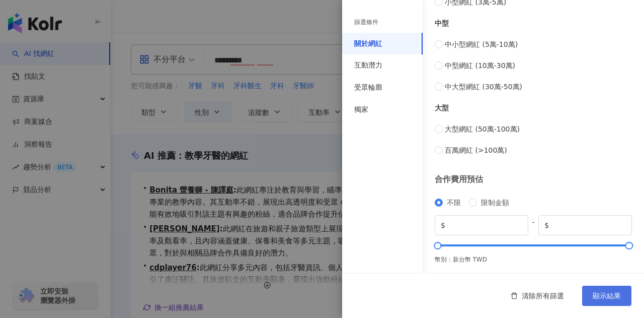
click at [605, 299] on span "顯示結果" at bounding box center [607, 296] width 28 height 8
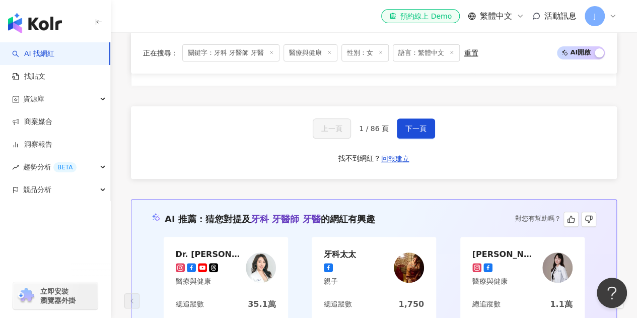
scroll to position [2115, 0]
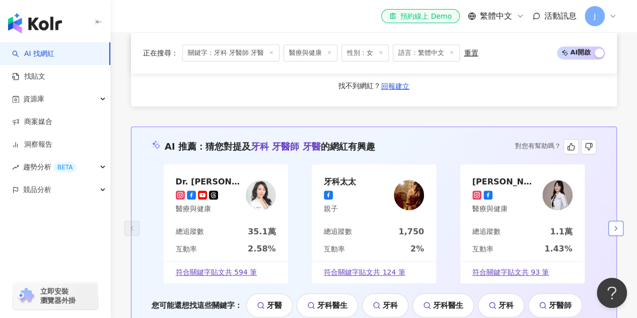
click at [612, 224] on icon "button" at bounding box center [616, 228] width 8 height 8
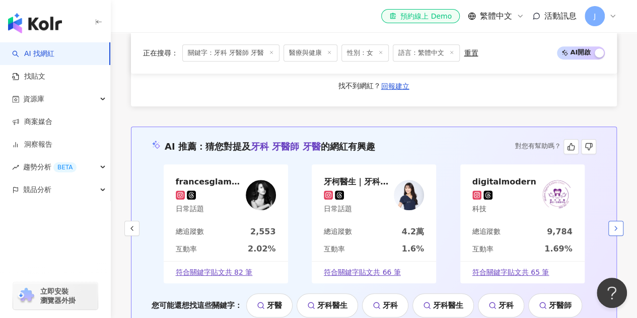
click at [612, 224] on icon "button" at bounding box center [616, 228] width 8 height 8
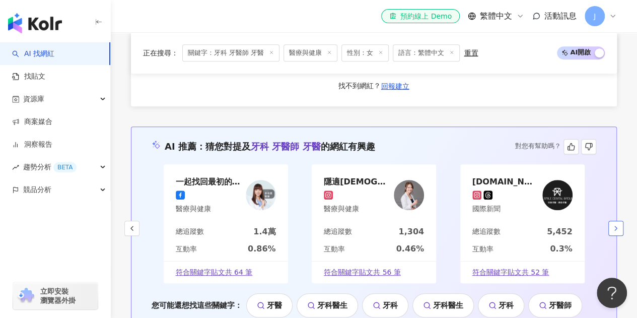
click at [612, 224] on icon "button" at bounding box center [616, 228] width 8 height 8
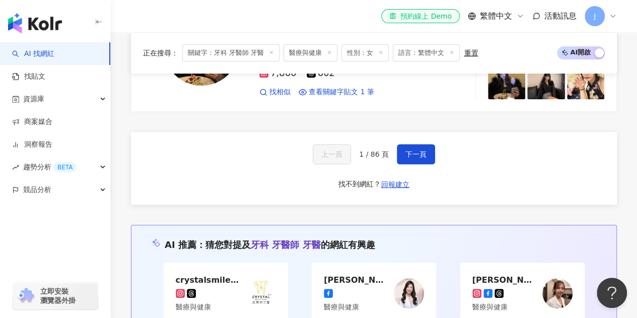
scroll to position [2014, 0]
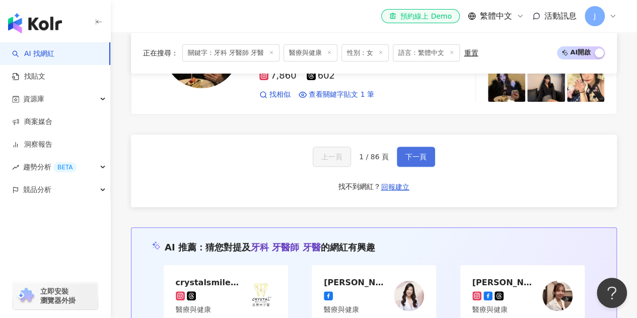
click at [412, 147] on button "下一頁" at bounding box center [416, 157] width 38 height 20
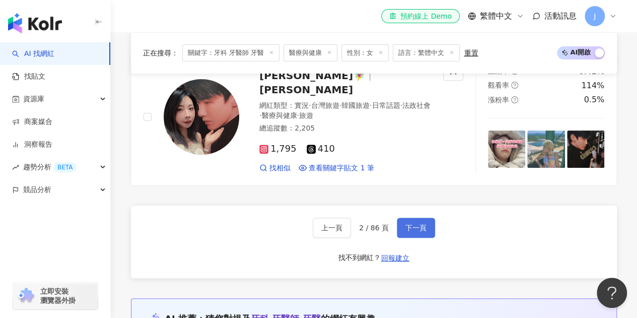
click at [400, 218] on button "下一頁" at bounding box center [416, 228] width 38 height 20
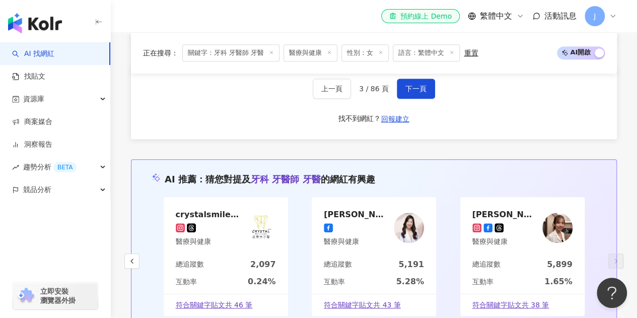
scroll to position [2115, 0]
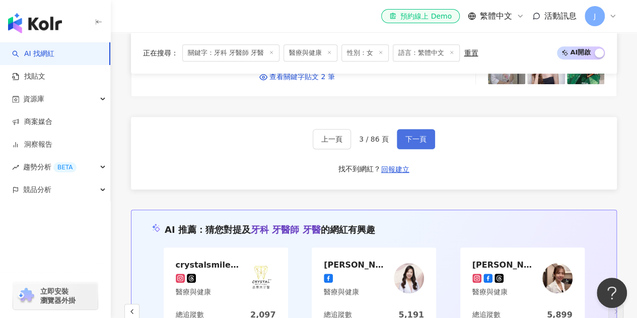
click at [415, 135] on span "下一頁" at bounding box center [415, 139] width 21 height 8
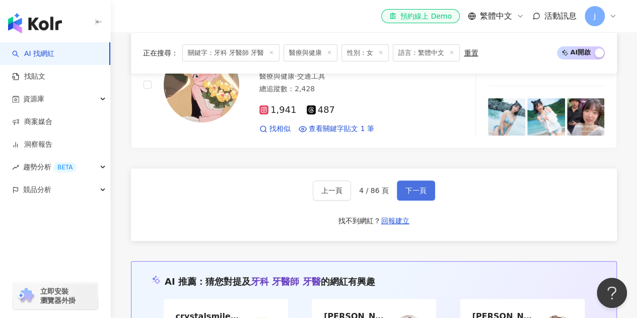
scroll to position [2046, 0]
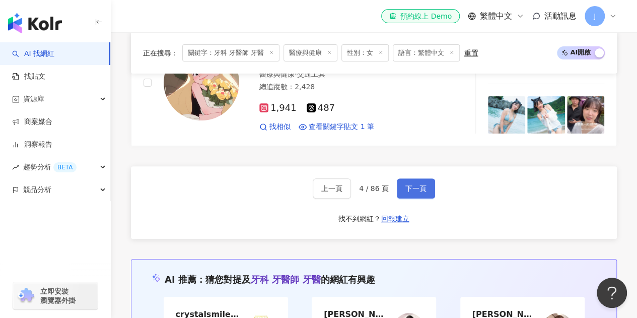
click at [407, 184] on span "下一頁" at bounding box center [415, 188] width 21 height 8
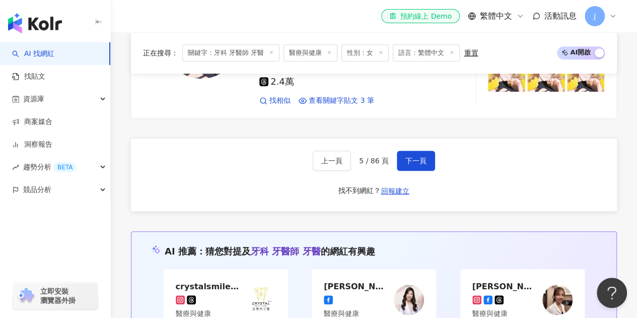
scroll to position [2064, 0]
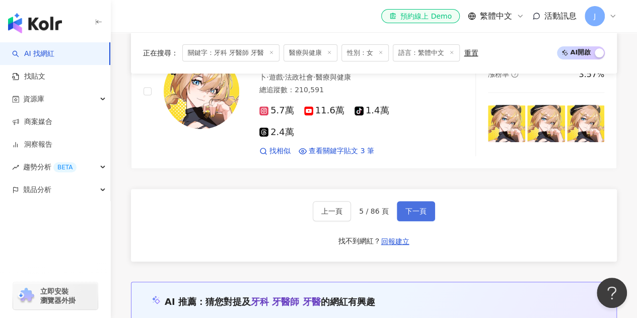
click at [409, 207] on span "下一頁" at bounding box center [415, 211] width 21 height 8
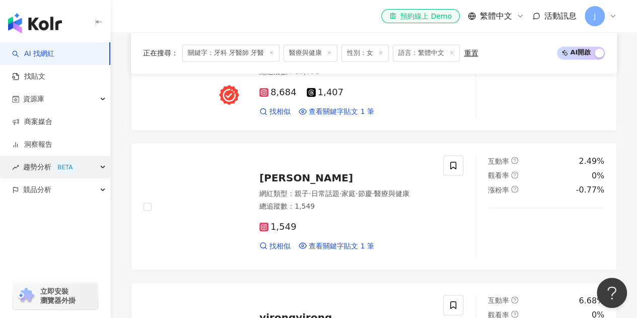
scroll to position [2003, 0]
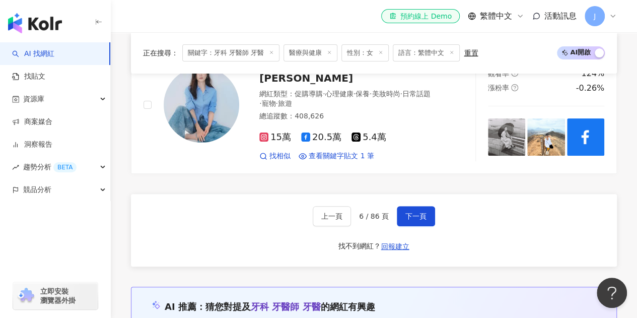
click at [461, 194] on div "上一頁 6 / 86 頁 下一頁 找不到網紅？ 回報建立" at bounding box center [374, 230] width 486 height 73
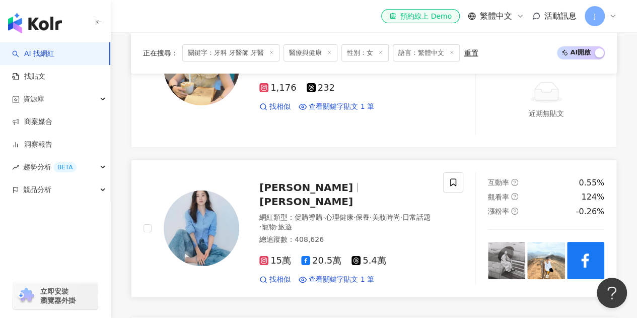
scroll to position [1902, 0]
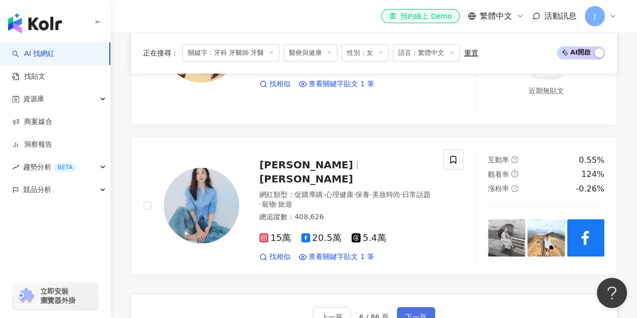
click at [408, 313] on span "下一頁" at bounding box center [415, 317] width 21 height 8
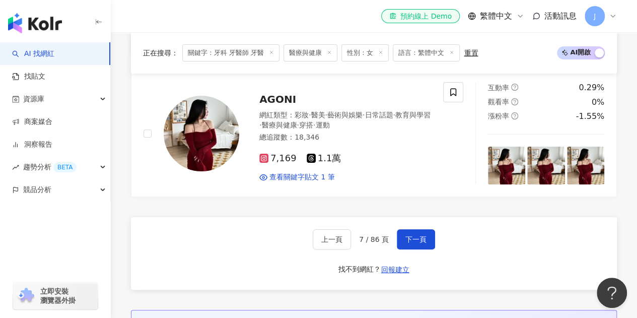
scroll to position [1971, 0]
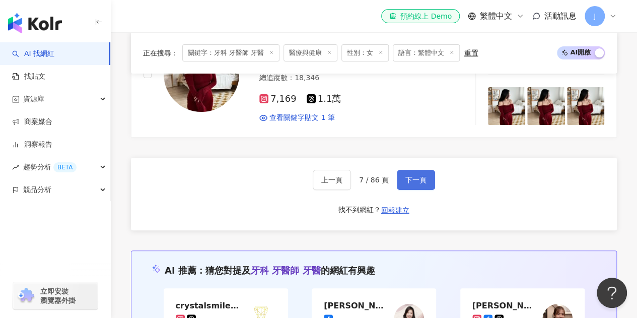
click at [402, 175] on button "下一頁" at bounding box center [416, 180] width 38 height 20
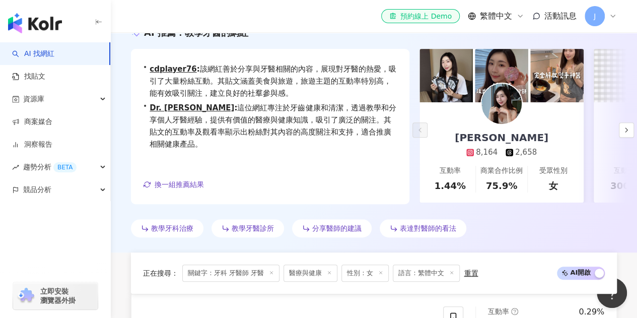
scroll to position [0, 0]
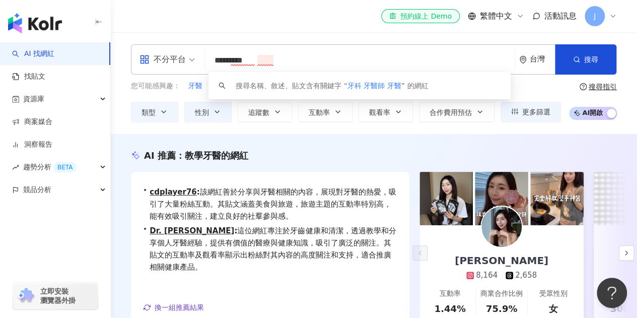
drag, startPoint x: 261, startPoint y: 60, endPoint x: 333, endPoint y: 61, distance: 72.0
click at [333, 61] on input "*********" at bounding box center [360, 60] width 302 height 19
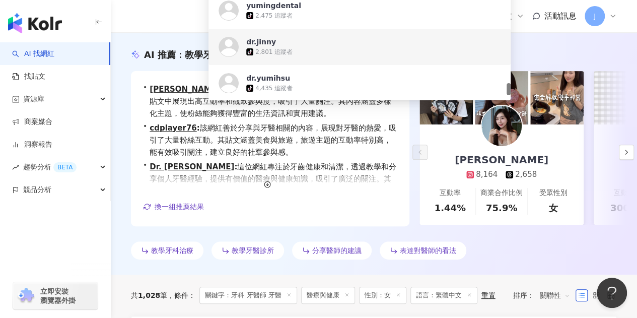
scroll to position [1203, 0]
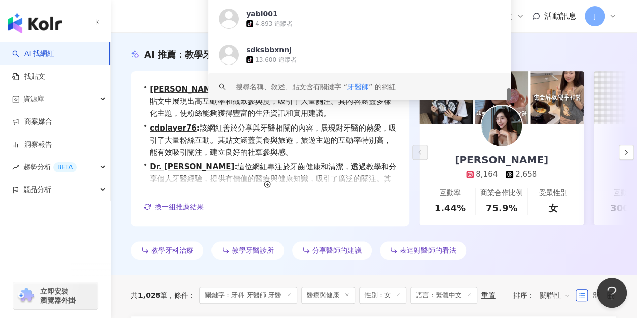
click at [324, 87] on div "搜尋名稱、敘述、貼文含有關鍵字 “ 牙醫師 ” 的網紅" at bounding box center [316, 86] width 160 height 11
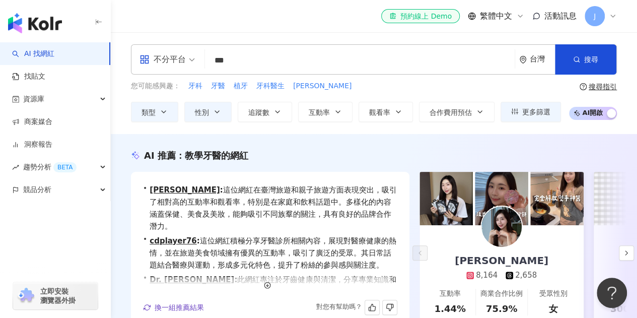
type input "***"
click at [363, 25] on div "el-icon-cs 預約線上 Demo 繁體中文 活動訊息 J" at bounding box center [374, 16] width 486 height 32
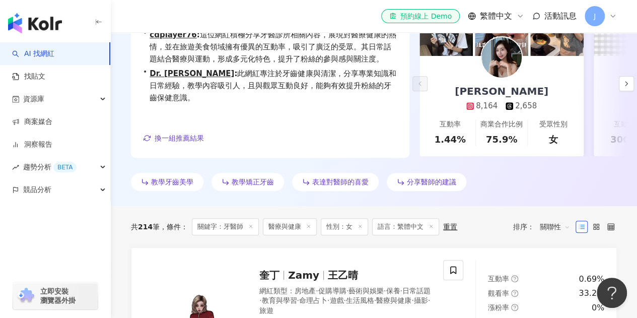
scroll to position [101, 0]
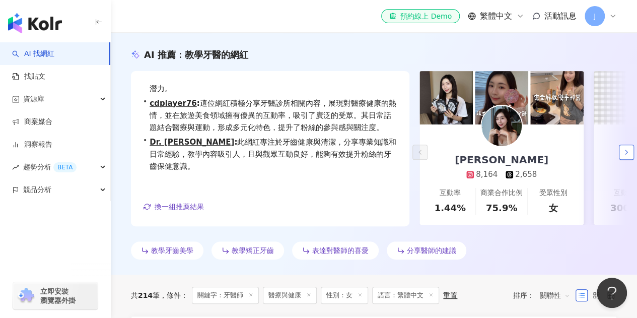
click at [626, 151] on icon "button" at bounding box center [626, 152] width 8 height 8
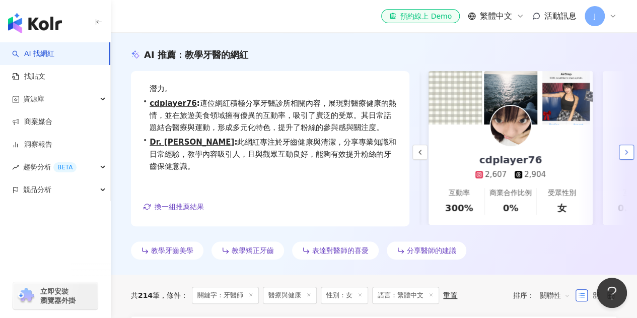
scroll to position [0, 174]
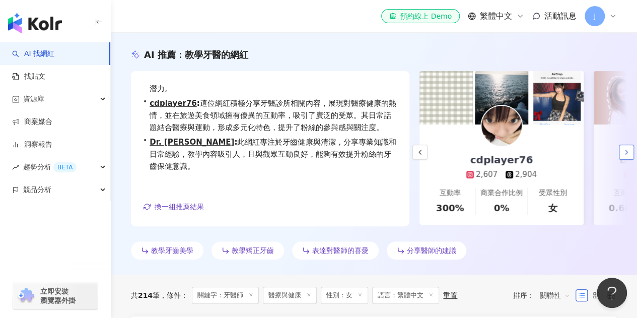
click at [626, 151] on polyline "button" at bounding box center [626, 152] width 2 height 4
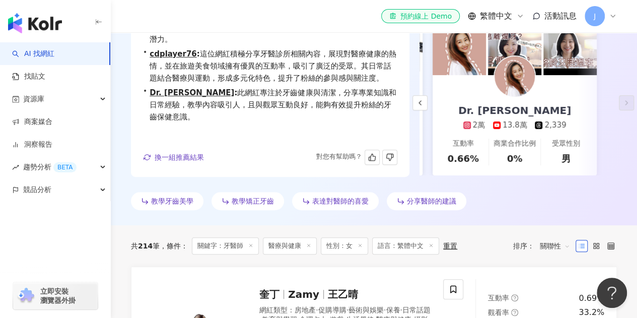
scroll to position [101, 0]
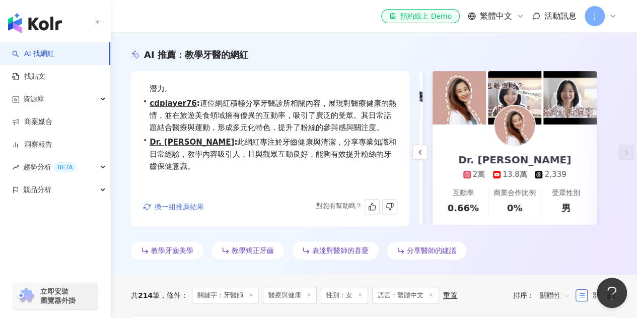
click at [148, 208] on icon "button" at bounding box center [147, 206] width 7 height 5
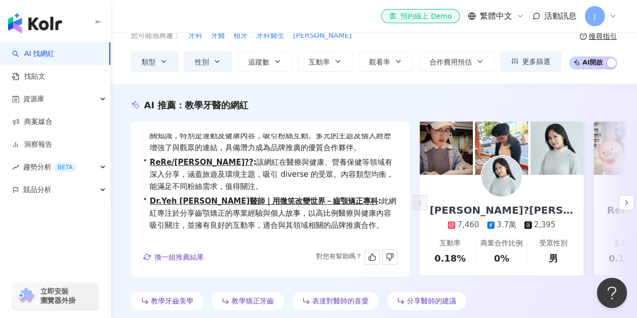
scroll to position [25, 0]
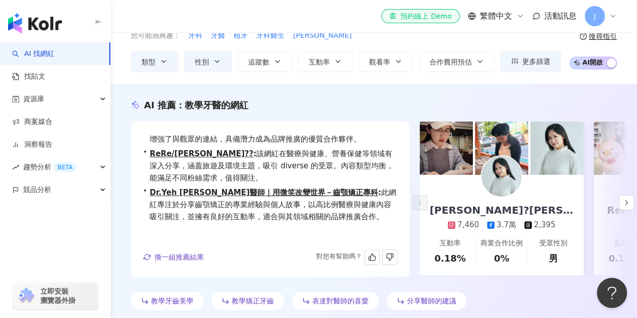
click at [170, 267] on div "• JUDY?邱若瑜 : 此網紅擅長分享旅遊及醫美相關知識，特別是運動及健康內容，吸引粉絲互動。多元的主題及個人經歷增強了與觀眾的連結，具備潛力成為品牌推廣的…" at bounding box center [270, 198] width 278 height 155
click at [171, 259] on span "換一組推薦結果" at bounding box center [179, 257] width 49 height 8
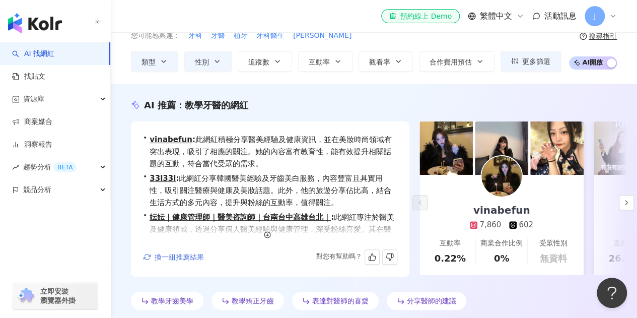
click at [171, 259] on span "換一組推薦結果" at bounding box center [179, 257] width 49 height 8
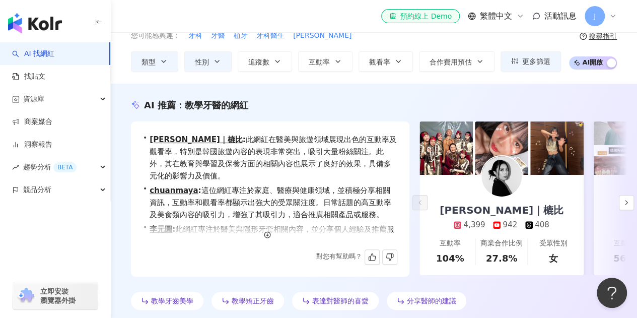
click at [171, 259] on div "對您有幫助嗎？" at bounding box center [270, 256] width 254 height 15
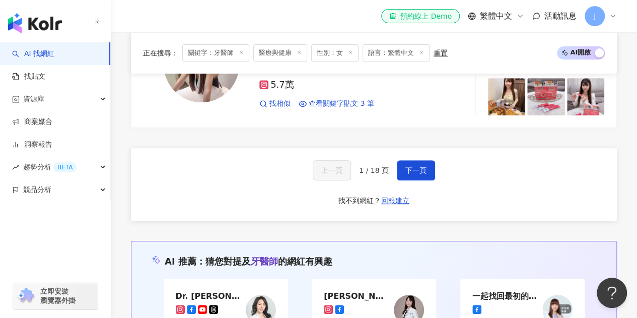
scroll to position [2097, 0]
click at [417, 166] on span "下一頁" at bounding box center [415, 170] width 21 height 8
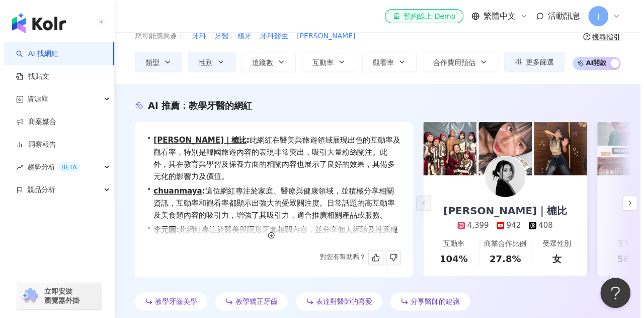
scroll to position [0, 0]
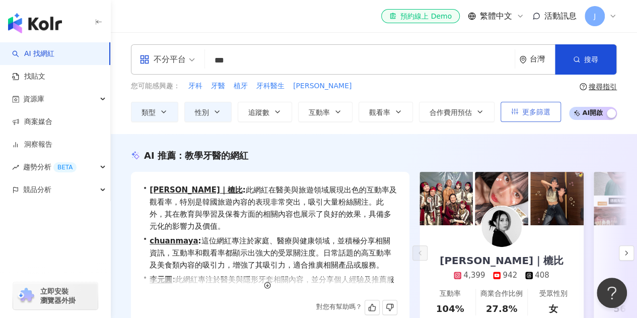
click at [519, 113] on button "更多篩選" at bounding box center [530, 112] width 60 height 20
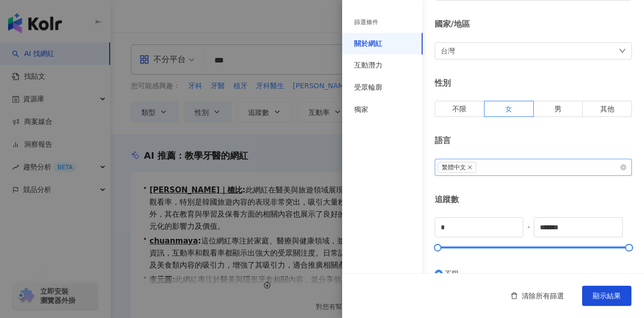
scroll to position [101, 0]
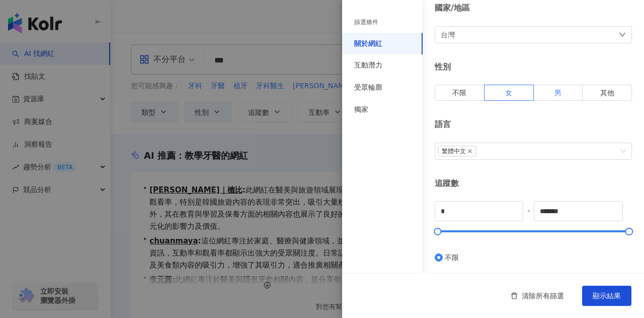
click at [542, 91] on label "男" at bounding box center [558, 93] width 49 height 16
click at [485, 89] on label "女" at bounding box center [509, 93] width 49 height 16
click at [470, 89] on label "不限" at bounding box center [460, 93] width 50 height 16
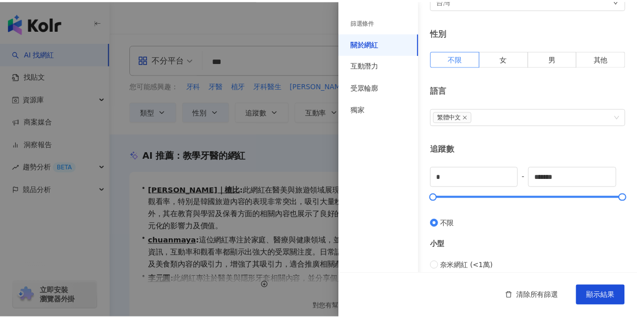
scroll to position [151, 0]
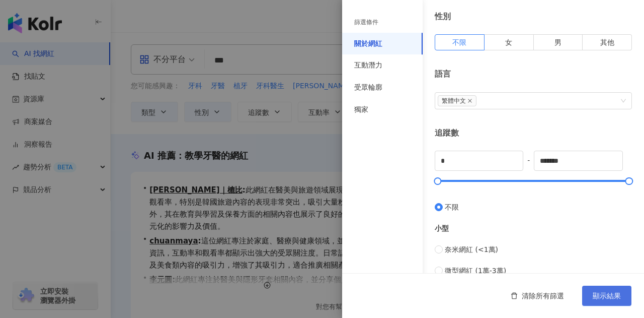
click at [609, 297] on span "顯示結果" at bounding box center [607, 296] width 28 height 8
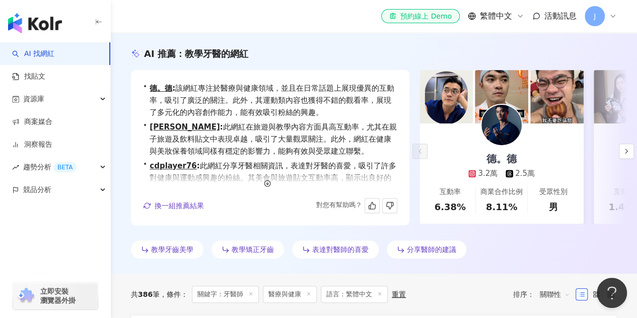
scroll to position [101, 0]
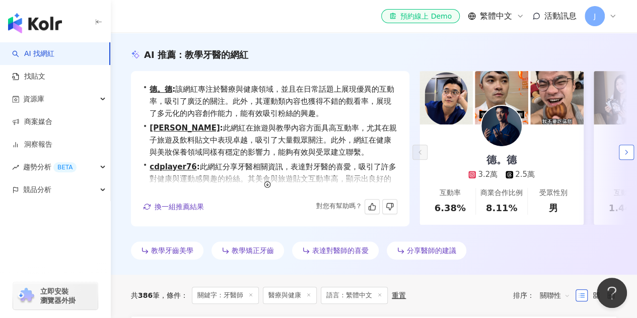
click at [625, 148] on icon "button" at bounding box center [626, 152] width 8 height 8
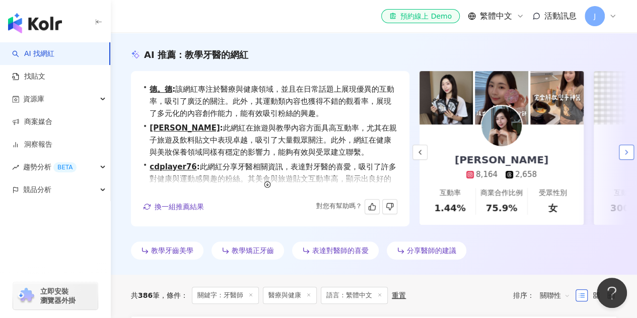
click at [625, 148] on icon "button" at bounding box center [626, 152] width 8 height 8
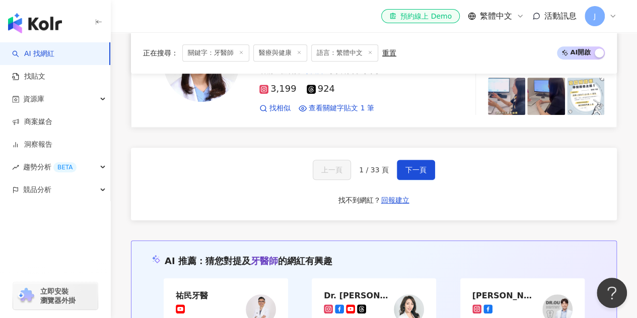
scroll to position [2064, 0]
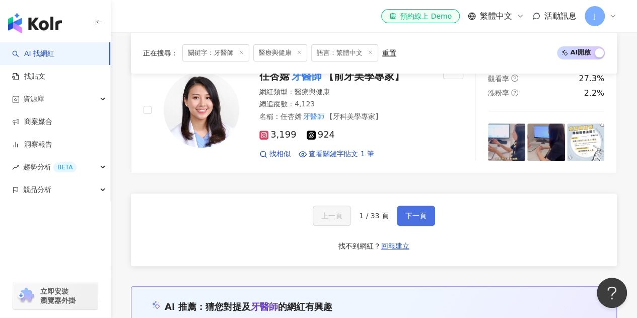
click at [414, 211] on span "下一頁" at bounding box center [415, 215] width 21 height 8
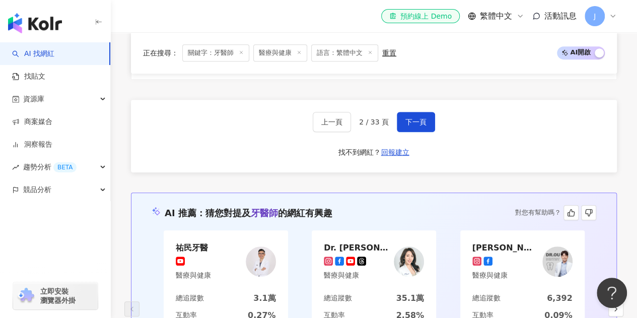
scroll to position [2115, 0]
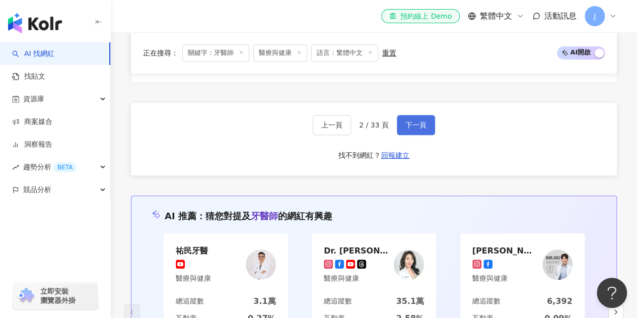
click at [411, 121] on span "下一頁" at bounding box center [415, 125] width 21 height 8
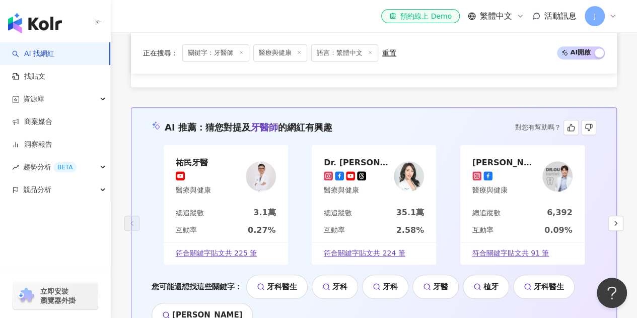
scroll to position [1913, 0]
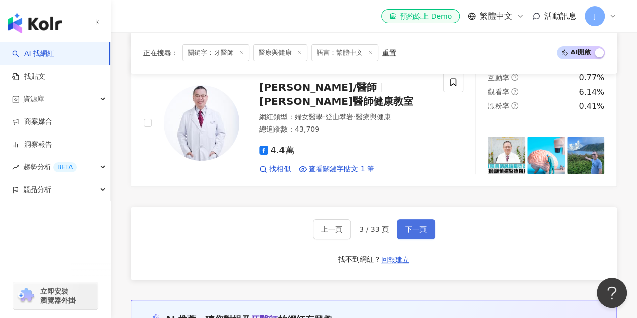
click at [415, 219] on button "下一頁" at bounding box center [416, 229] width 38 height 20
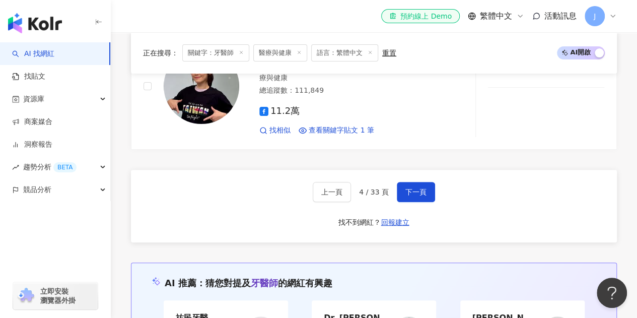
scroll to position [2004, 0]
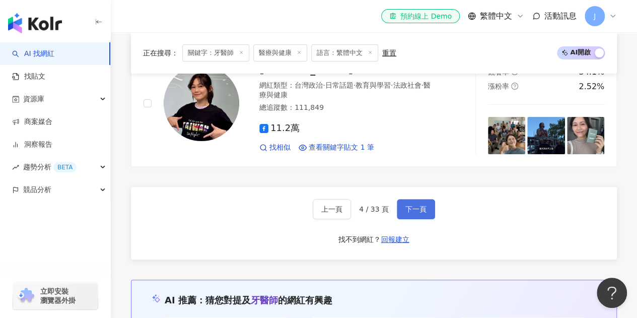
click at [422, 205] on span "下一頁" at bounding box center [415, 209] width 21 height 8
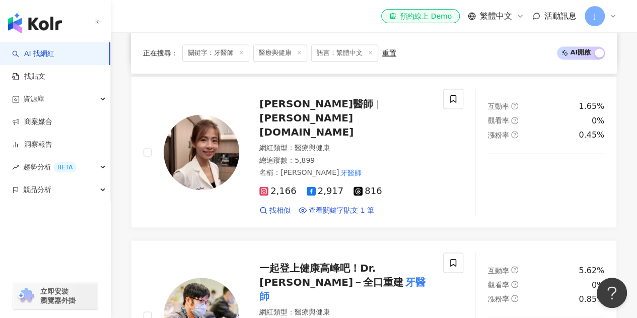
scroll to position [758, 0]
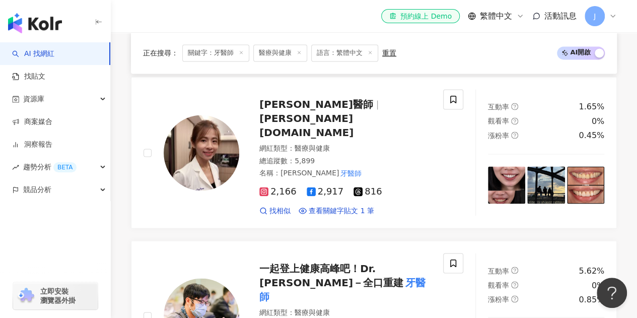
click at [333, 18] on div "el-icon-cs 預約線上 Demo 繁體中文 活動訊息 J" at bounding box center [374, 16] width 486 height 32
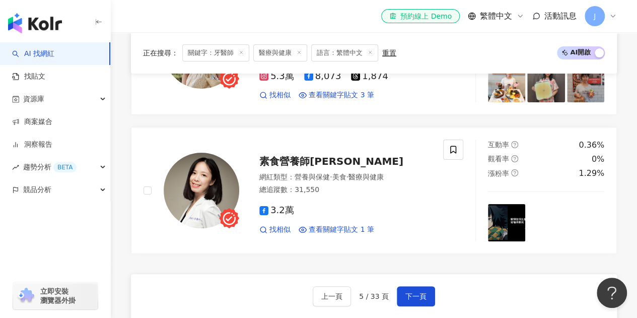
scroll to position [1916, 0]
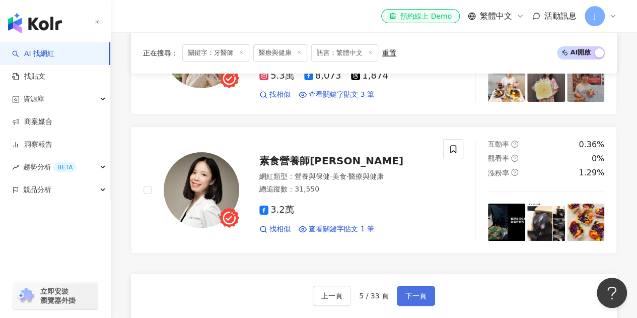
click at [408, 285] on button "下一頁" at bounding box center [416, 295] width 38 height 20
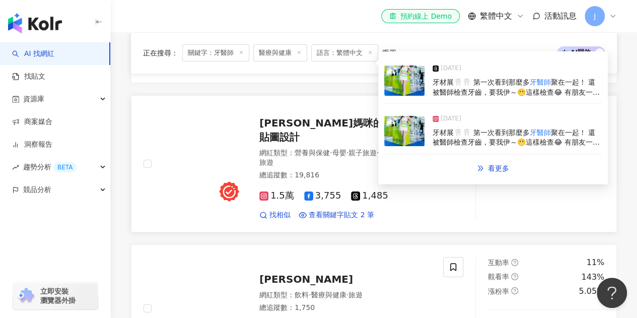
scroll to position [1937, 0]
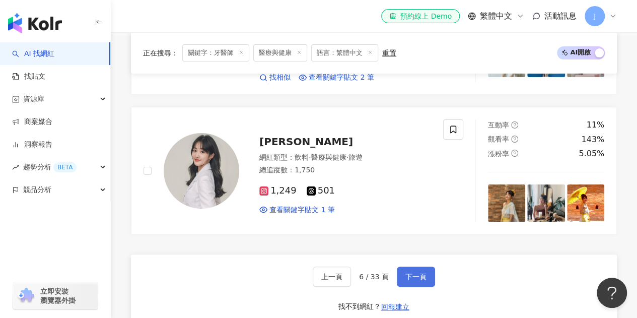
click at [420, 272] on span "下一頁" at bounding box center [415, 276] width 21 height 8
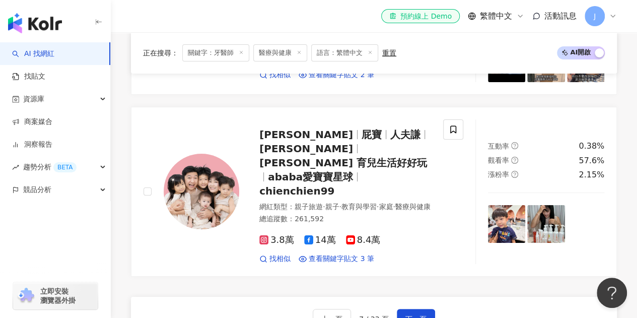
scroll to position [2003, 0]
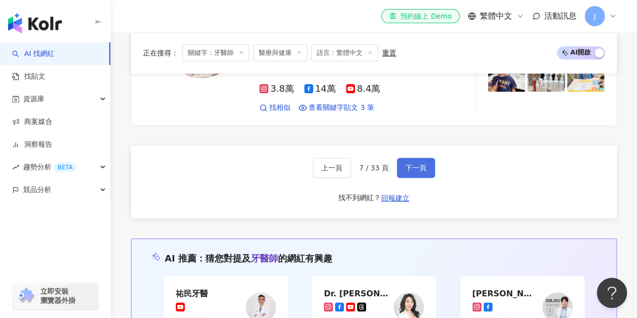
click at [415, 164] on span "下一頁" at bounding box center [415, 168] width 21 height 8
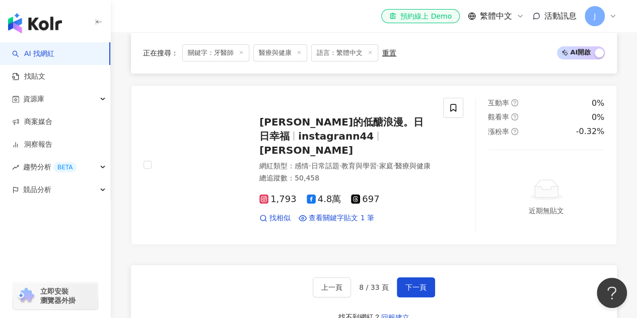
scroll to position [2035, 0]
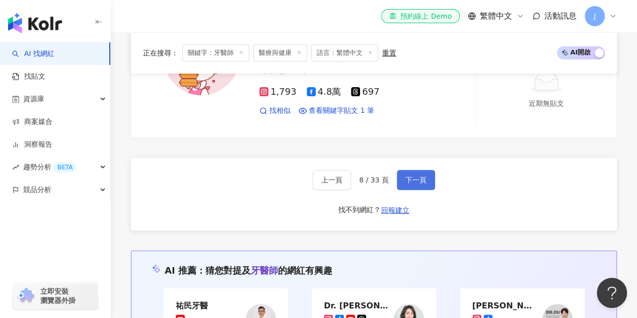
click at [405, 176] on span "下一頁" at bounding box center [415, 180] width 21 height 8
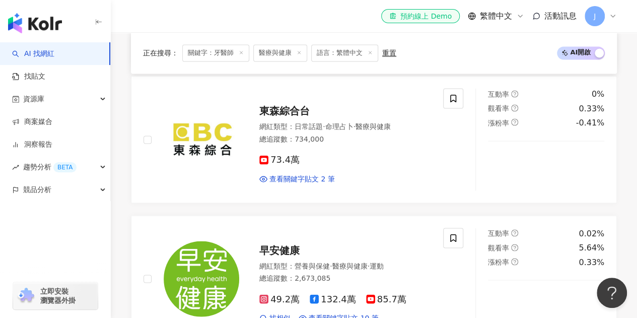
scroll to position [2006, 0]
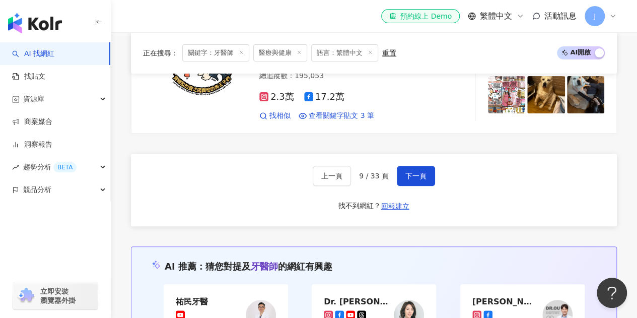
click at [370, 21] on div "el-icon-cs 預約線上 Demo 繁體中文 活動訊息 J" at bounding box center [374, 16] width 486 height 32
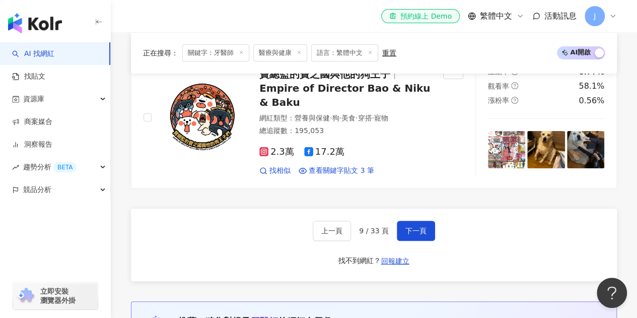
scroll to position [1956, 0]
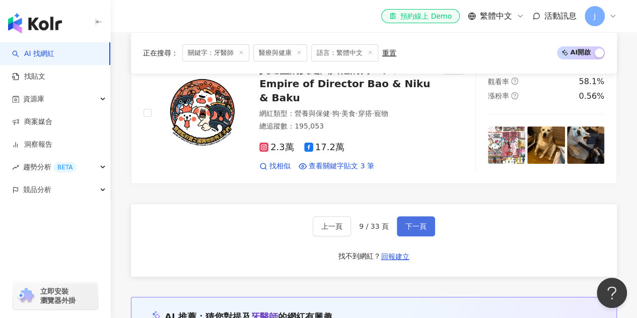
click at [420, 222] on span "下一頁" at bounding box center [415, 226] width 21 height 8
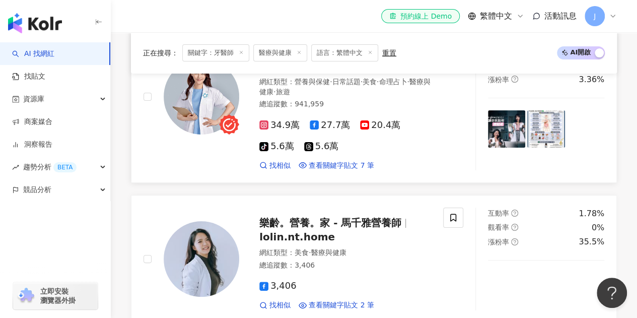
scroll to position [2037, 0]
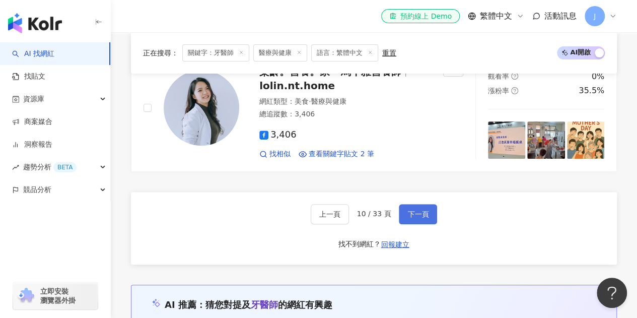
click at [422, 204] on button "下一頁" at bounding box center [418, 214] width 38 height 20
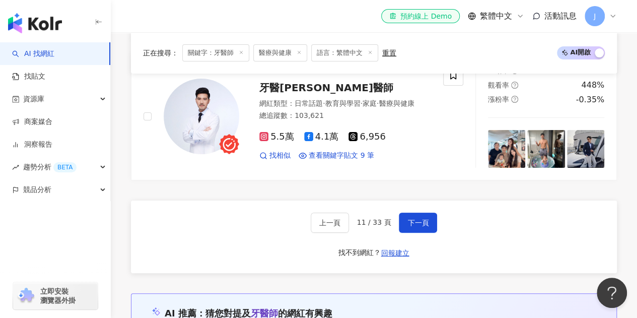
scroll to position [1869, 0]
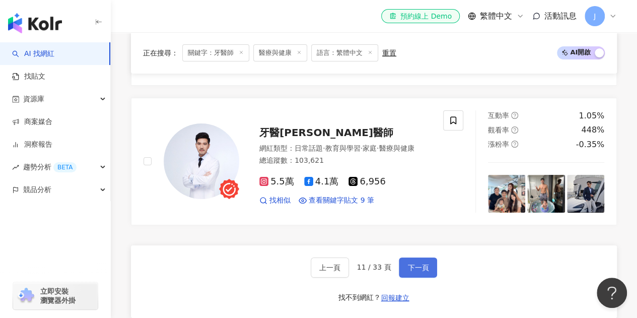
click at [429, 257] on button "下一頁" at bounding box center [418, 267] width 38 height 20
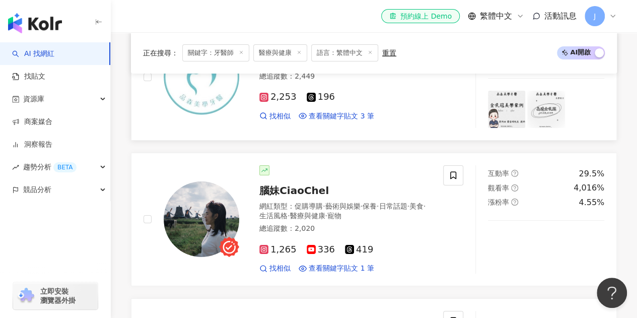
scroll to position [1934, 0]
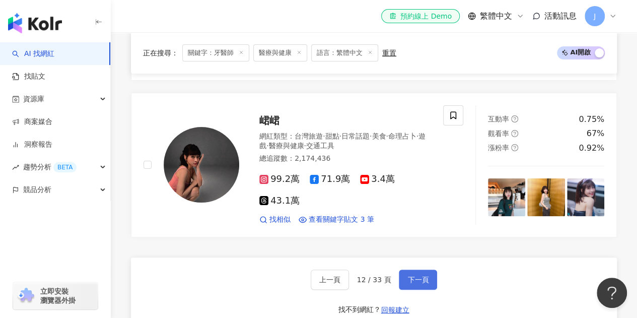
click at [412, 275] on span "下一頁" at bounding box center [417, 279] width 21 height 8
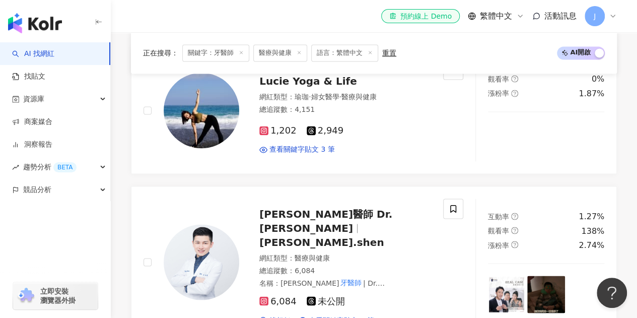
scroll to position [1878, 0]
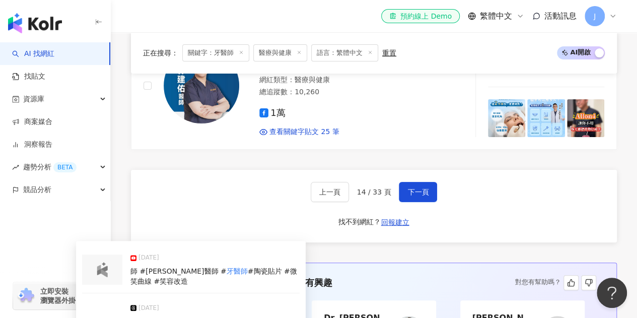
scroll to position [1944, 0]
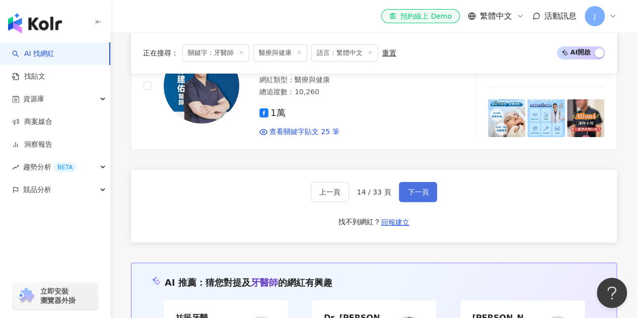
click at [423, 188] on span "下一頁" at bounding box center [417, 192] width 21 height 8
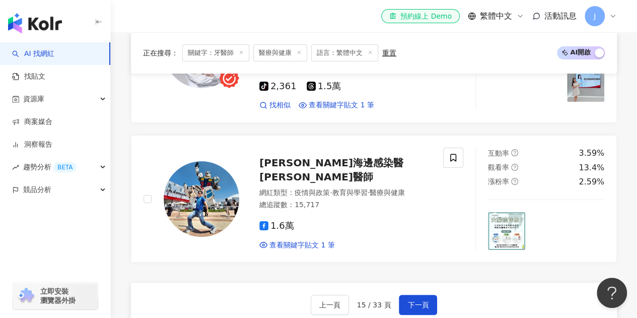
scroll to position [1964, 0]
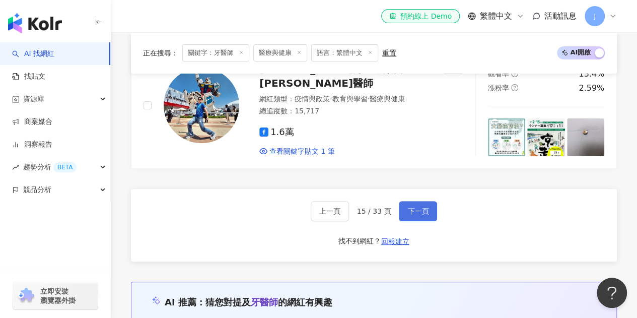
click at [423, 207] on span "下一頁" at bounding box center [417, 211] width 21 height 8
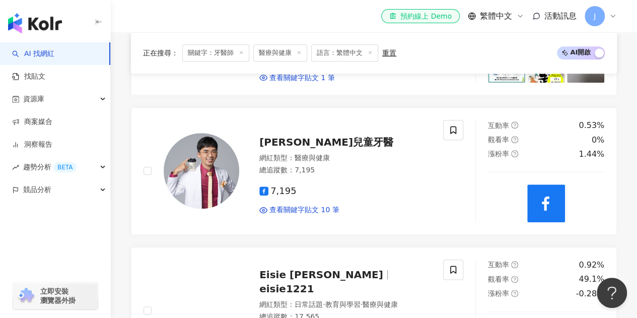
scroll to position [453, 0]
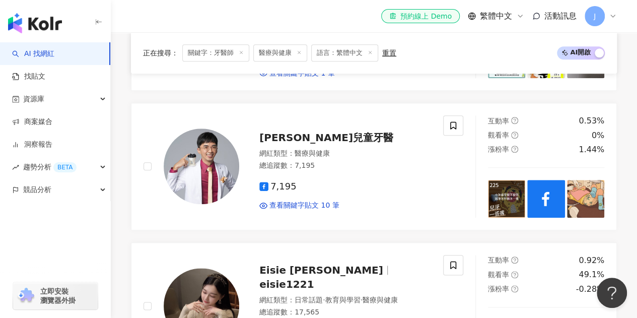
click at [352, 9] on div "el-icon-cs 預約線上 Demo 繁體中文 活動訊息 J" at bounding box center [374, 16] width 486 height 32
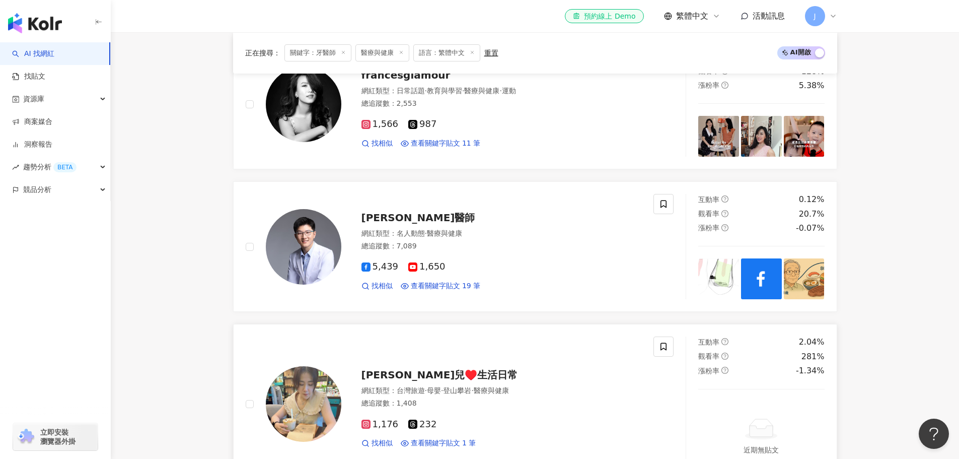
scroll to position [1460, 0]
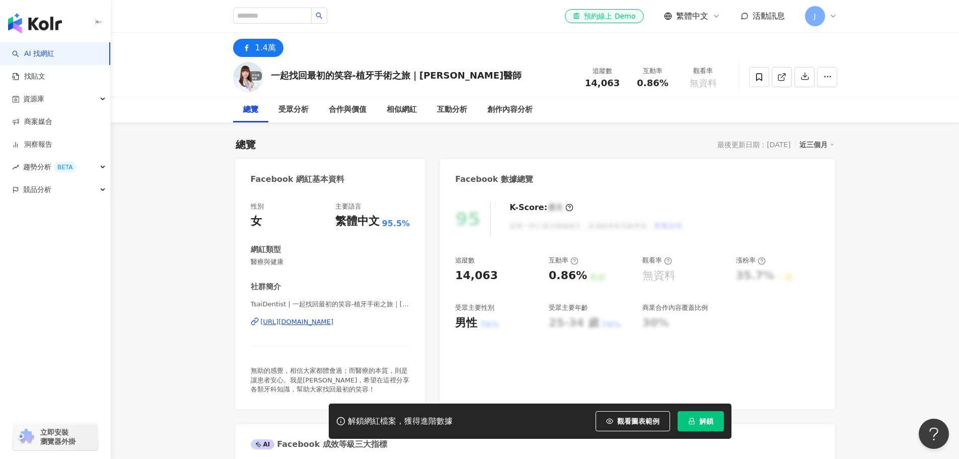
click at [334, 322] on div "https://www.facebook.com/108472494016182" at bounding box center [297, 321] width 73 height 9
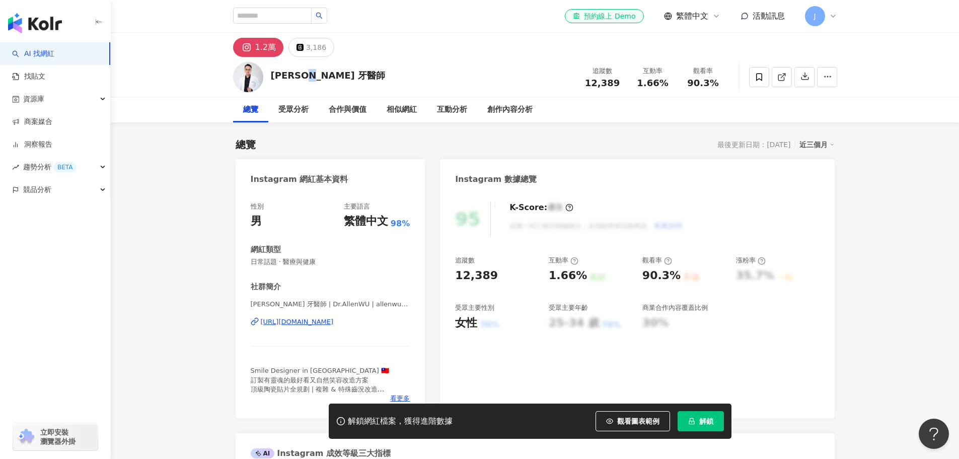
drag, startPoint x: 335, startPoint y: 75, endPoint x: 320, endPoint y: 75, distance: 14.6
click at [320, 75] on div "吳國綸 牙醫師 追蹤數 12,389 互動率 1.66% 觀看率 90.3%" at bounding box center [535, 77] width 644 height 40
drag, startPoint x: 415, startPoint y: 323, endPoint x: 209, endPoint y: 326, distance: 205.9
copy div "https://www.instagram.com/allenwu___dentist/"
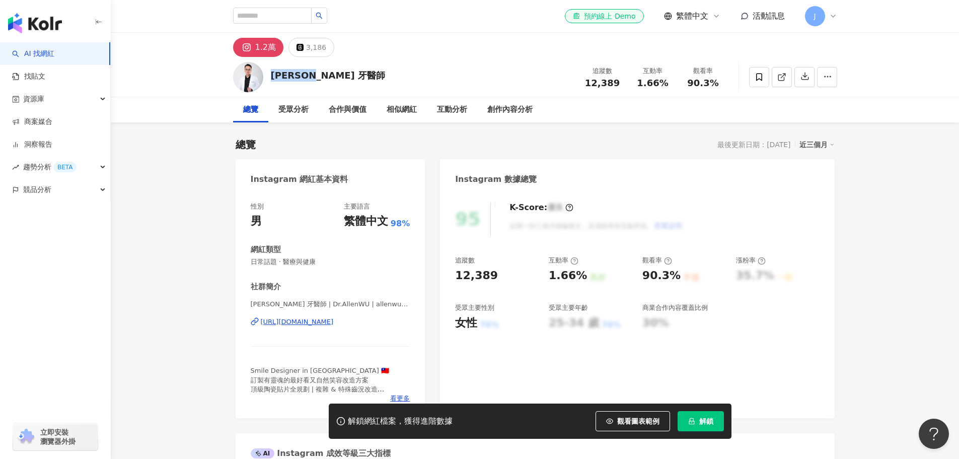
drag, startPoint x: 334, startPoint y: 79, endPoint x: 271, endPoint y: 81, distance: 63.0
click at [271, 81] on div "吳國綸 牙醫師 追蹤數 12,389 互動率 1.66% 觀看率 90.3%" at bounding box center [535, 77] width 644 height 40
copy div "吳國綸 牙醫師"
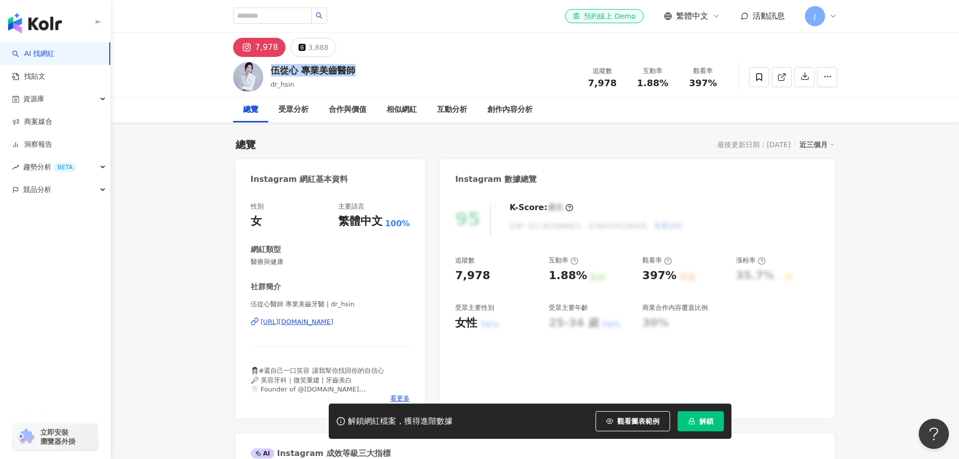
drag, startPoint x: 365, startPoint y: 69, endPoint x: 273, endPoint y: 70, distance: 91.6
click at [273, 70] on div "伍從心 專業美齒醫師 dr_hsin 追蹤數 7,978 互動率 1.88% 觀看率 397%" at bounding box center [535, 77] width 644 height 40
copy div "伍從心 專業美齒醫師"
click at [376, 317] on div "https://www.instagram.com/dr_hsin/" at bounding box center [331, 321] width 160 height 9
drag, startPoint x: 392, startPoint y: 328, endPoint x: 261, endPoint y: 320, distance: 130.6
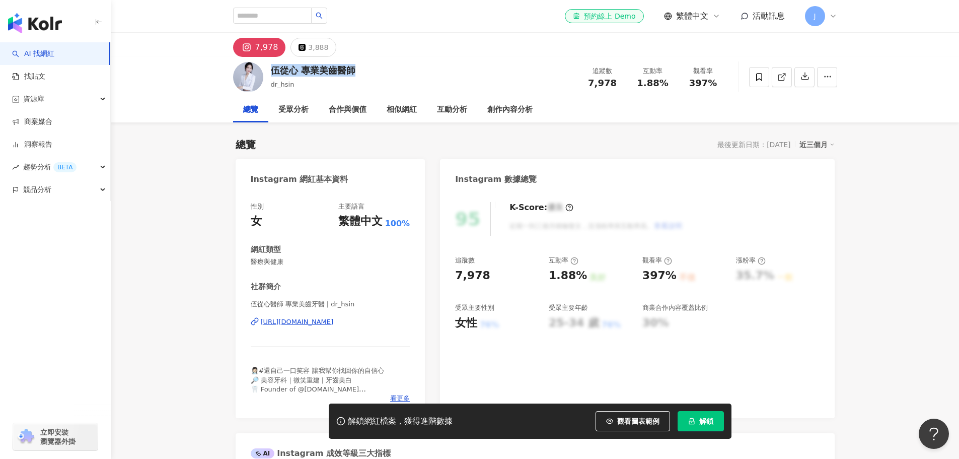
click at [261, 317] on div "伍從心醫師 專業美齒牙醫 | dr_hsin https://www.instagram.com/dr_hsin/" at bounding box center [331, 329] width 160 height 59
copy div "https://www.instagram.com/dr_hsin/"
click at [312, 317] on div "https://www.instagram.com/dr_hsin/" at bounding box center [297, 321] width 73 height 9
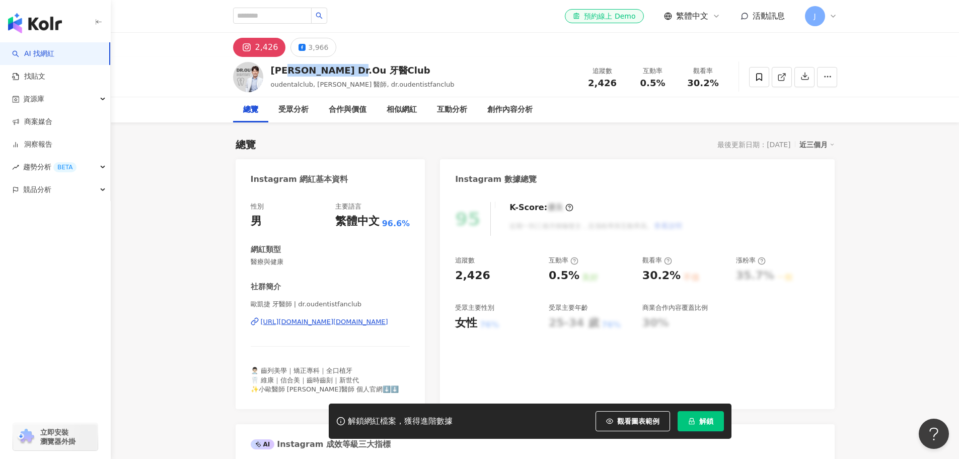
drag, startPoint x: 375, startPoint y: 72, endPoint x: 299, endPoint y: 80, distance: 77.0
click at [299, 80] on div "歐凱捷 Dr.Ou 牙醫Club oudentalclub, 歐凱捷 醫師, dr.oudentistfanclub" at bounding box center [363, 76] width 184 height 25
click at [299, 81] on span "oudentalclub, 歐凱捷 醫師, dr.oudentistfanclub" at bounding box center [363, 85] width 184 height 8
drag, startPoint x: 378, startPoint y: 68, endPoint x: 272, endPoint y: 68, distance: 106.2
click at [272, 68] on div "歐凱捷 Dr.Ou 牙醫Club" at bounding box center [363, 70] width 184 height 13
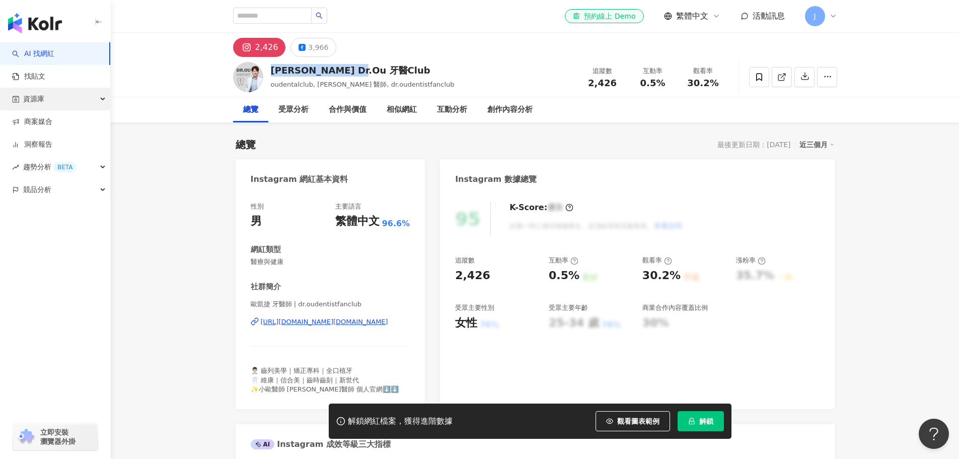
copy div "歐凱捷 Dr.Ou 牙醫Club"
click at [345, 317] on div "https://www.instagram.com/dr.oudentistfanclub/" at bounding box center [324, 321] width 127 height 9
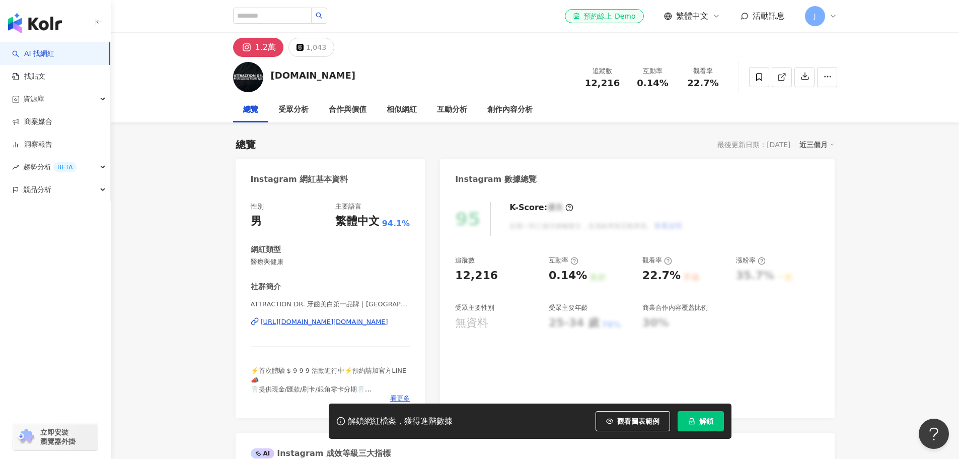
click at [306, 317] on div "[URL][DOMAIN_NAME][DOMAIN_NAME]" at bounding box center [324, 321] width 127 height 9
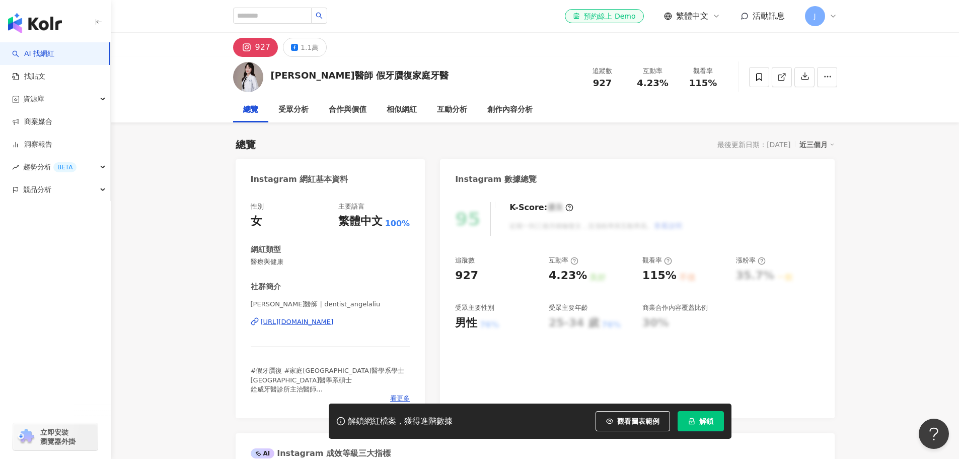
click at [314, 317] on div "[URL][DOMAIN_NAME]" at bounding box center [297, 321] width 73 height 9
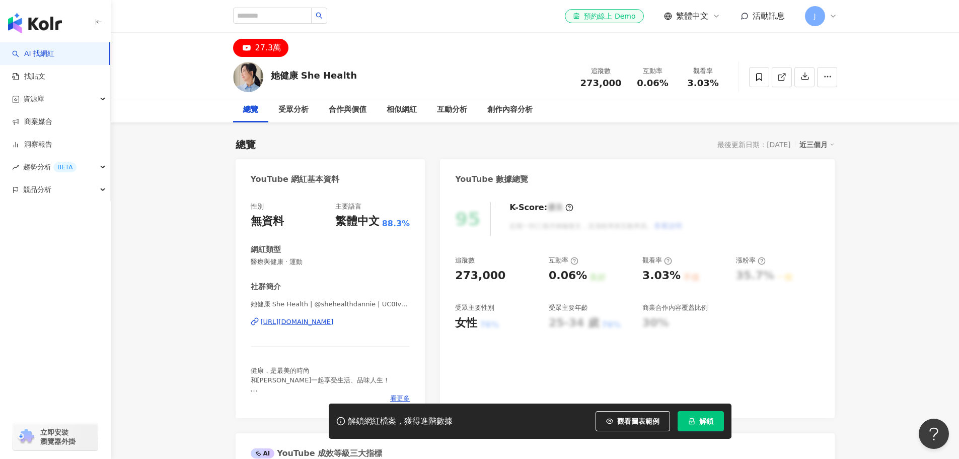
click at [334, 319] on div "[URL][DOMAIN_NAME]" at bounding box center [297, 321] width 73 height 9
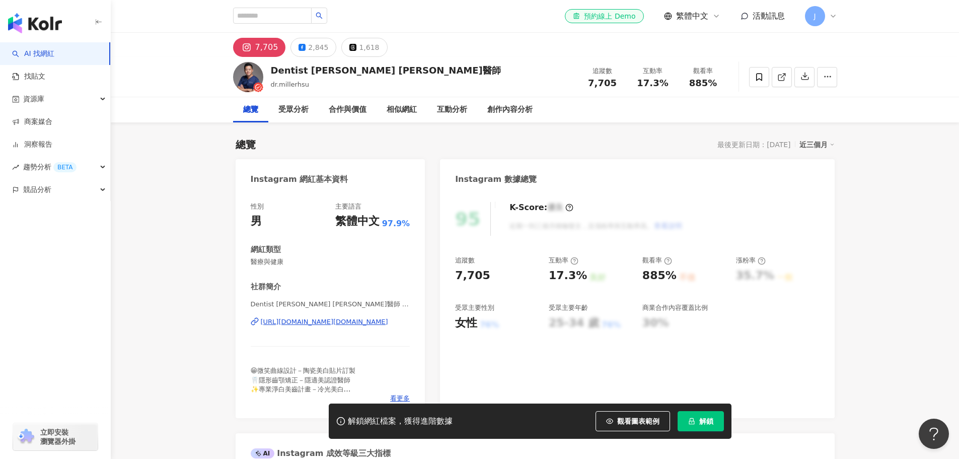
click at [365, 322] on div "[URL][DOMAIN_NAME][DOMAIN_NAME]" at bounding box center [324, 321] width 127 height 9
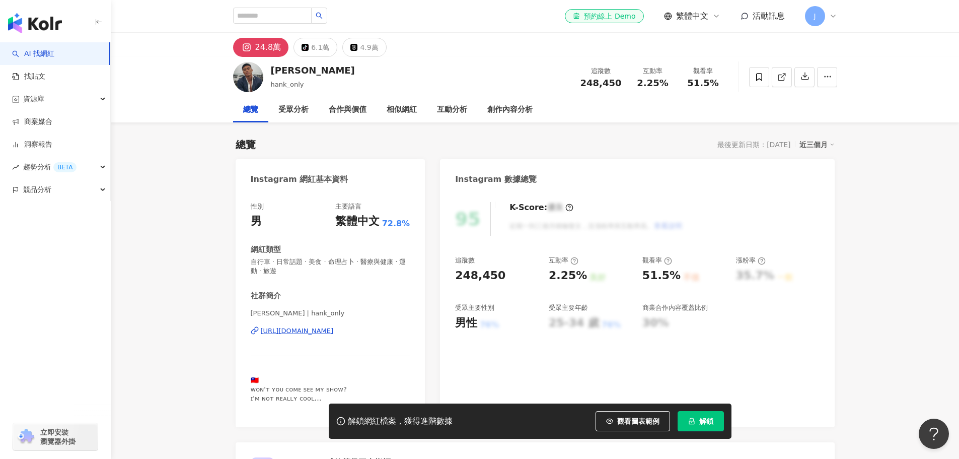
click at [334, 332] on div "[URL][DOMAIN_NAME]" at bounding box center [297, 330] width 73 height 9
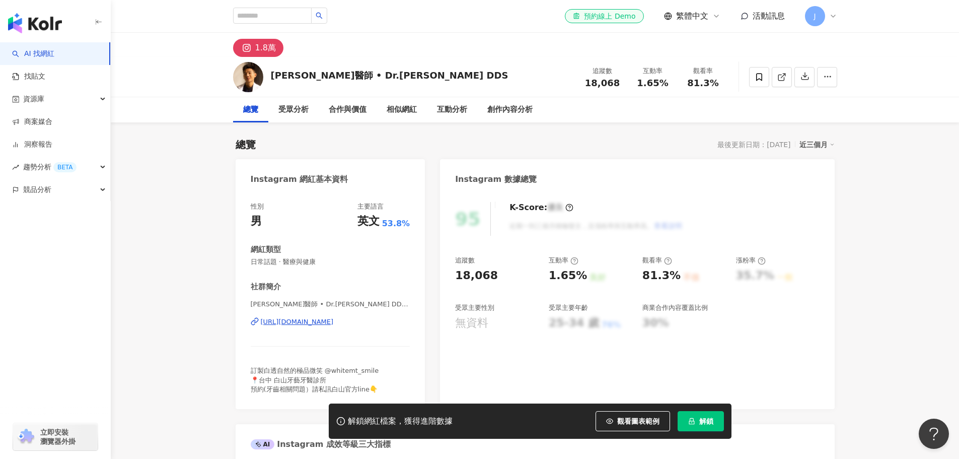
drag, startPoint x: 322, startPoint y: 323, endPoint x: 326, endPoint y: 317, distance: 7.0
click at [322, 323] on div "[URL][DOMAIN_NAME]" at bounding box center [297, 321] width 73 height 9
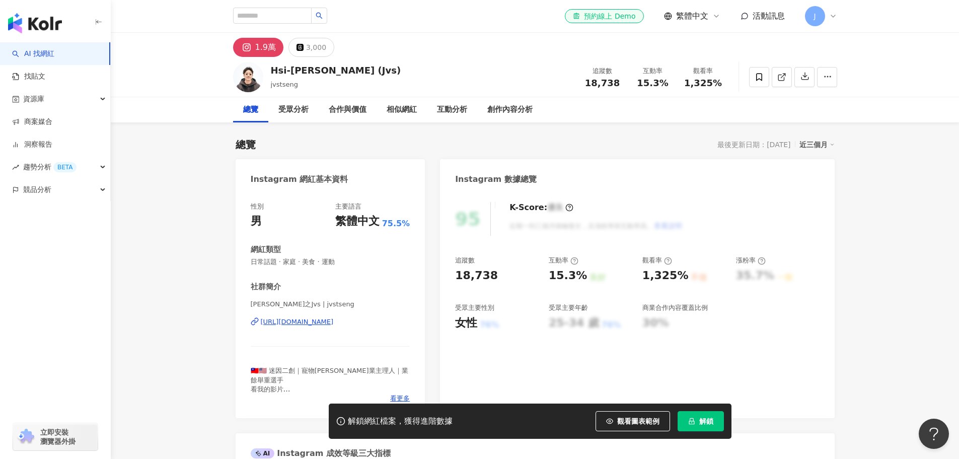
click at [327, 323] on div "[URL][DOMAIN_NAME]" at bounding box center [297, 321] width 73 height 9
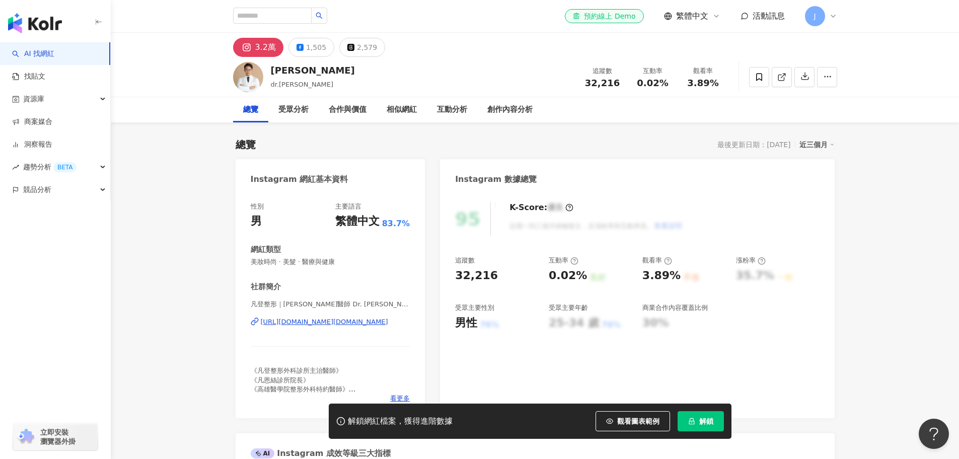
click at [336, 324] on div "[URL][DOMAIN_NAME][DOMAIN_NAME]" at bounding box center [324, 321] width 127 height 9
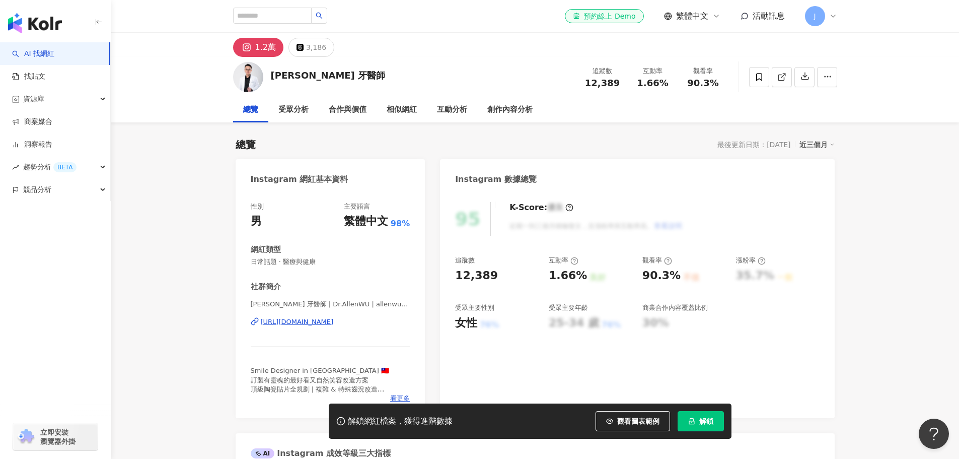
click at [307, 327] on div "[PERSON_NAME] 牙醫師 | Dr.[PERSON_NAME] | allenwu___dentist [URL][DOMAIN_NAME]" at bounding box center [331, 329] width 160 height 59
click at [307, 320] on div "[URL][DOMAIN_NAME]" at bounding box center [297, 321] width 73 height 9
